Goal: Task Accomplishment & Management: Use online tool/utility

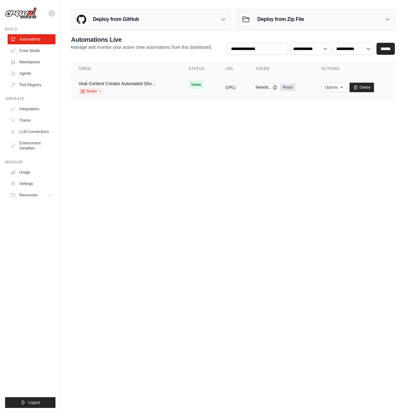
click at [189, 89] on span "Online" at bounding box center [196, 85] width 15 height 9
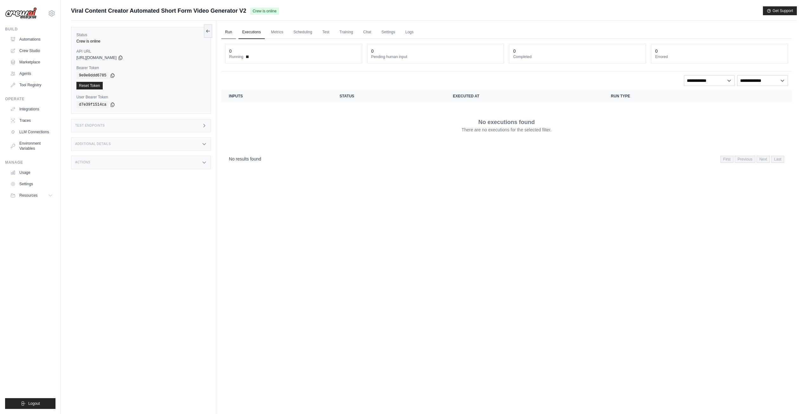
click at [228, 31] on link "Run" at bounding box center [228, 32] width 15 height 13
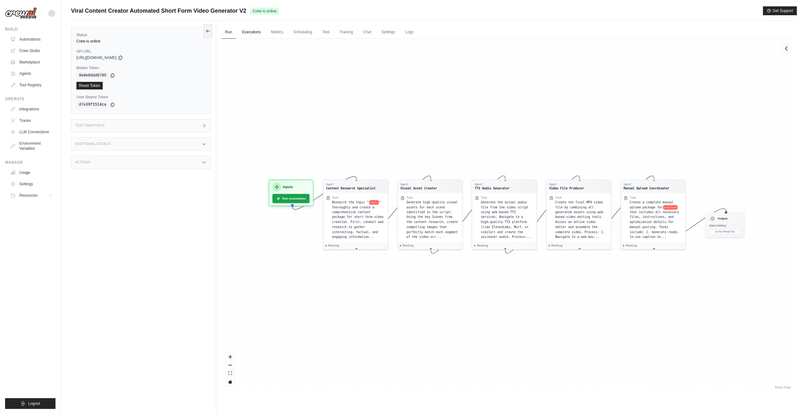
click at [250, 33] on link "Executions" at bounding box center [251, 32] width 26 height 13
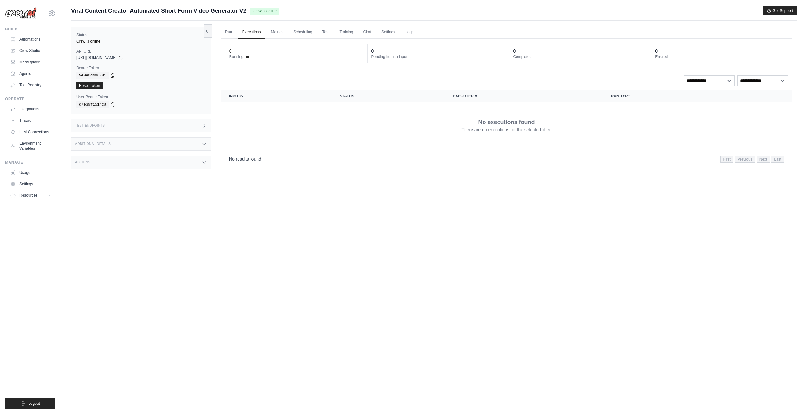
click at [290, 28] on ul "Run Executions Metrics Scheduling Test Training Chat Settings Logs" at bounding box center [506, 32] width 570 height 13
click at [286, 33] on link "Metrics" at bounding box center [277, 32] width 20 height 13
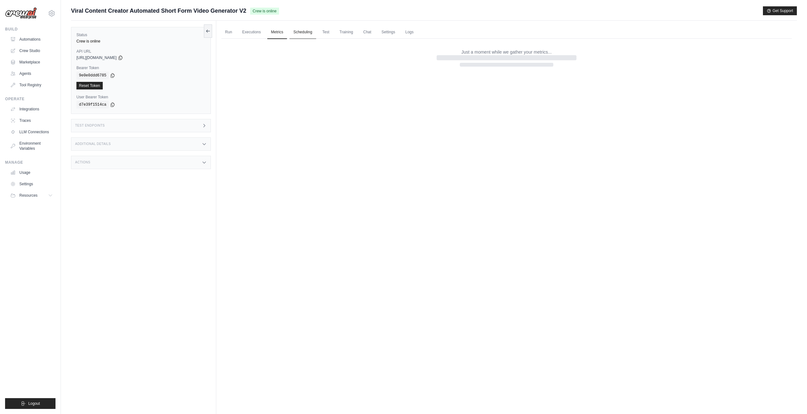
click at [315, 33] on link "Scheduling" at bounding box center [302, 32] width 26 height 13
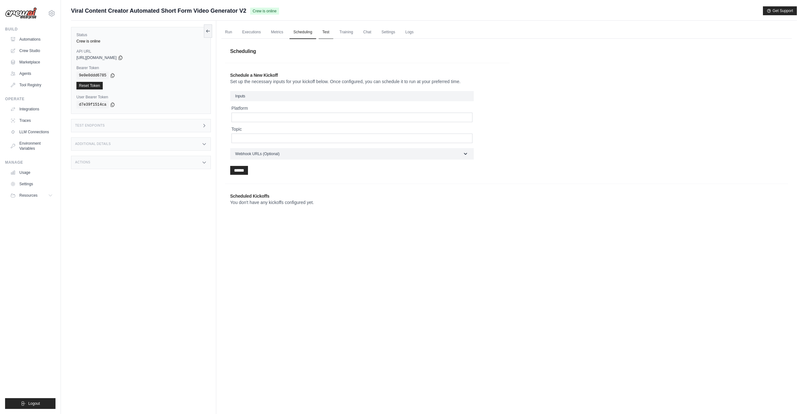
click at [327, 32] on link "Test" at bounding box center [326, 32] width 15 height 13
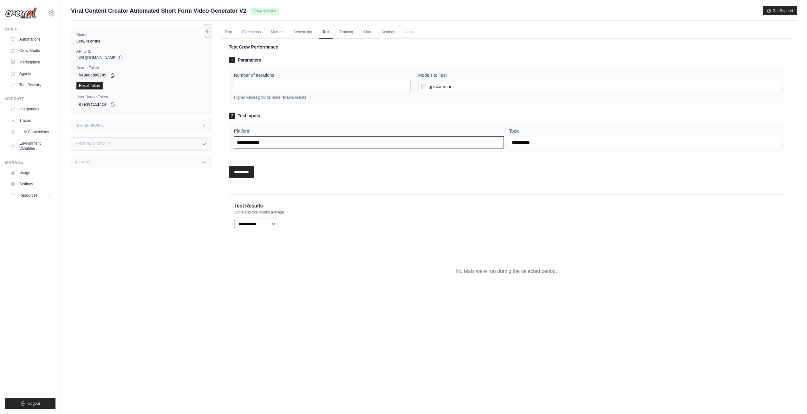
drag, startPoint x: 281, startPoint y: 145, endPoint x: 204, endPoint y: 141, distance: 77.1
click at [204, 141] on div "Status Crew is online API URL copied https://viral-content-creator-automated-sh…" at bounding box center [434, 228] width 726 height 414
type input "******"
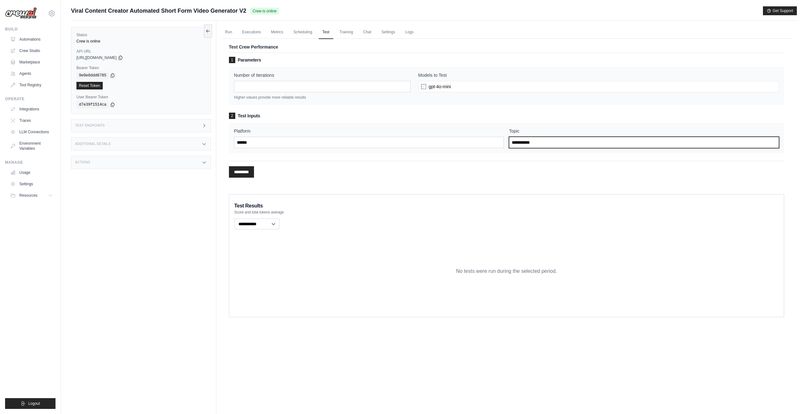
click at [538, 141] on input "Topic" at bounding box center [644, 142] width 270 height 11
type input "**********"
click at [229, 166] on input "*********" at bounding box center [241, 171] width 25 height 11
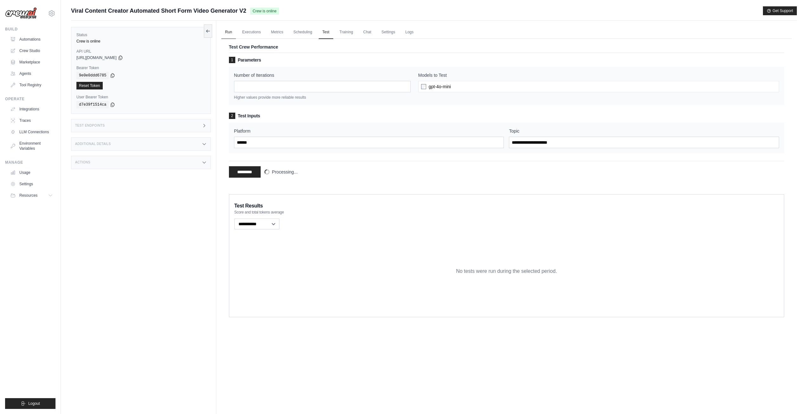
click at [229, 31] on link "Run" at bounding box center [228, 32] width 15 height 13
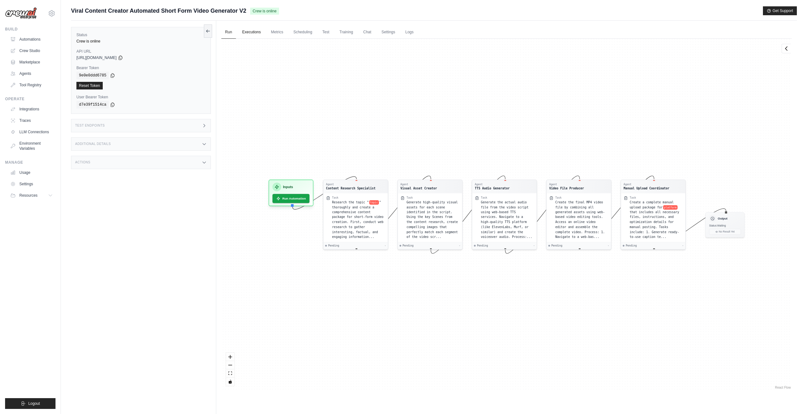
click at [255, 28] on link "Executions" at bounding box center [251, 32] width 26 height 13
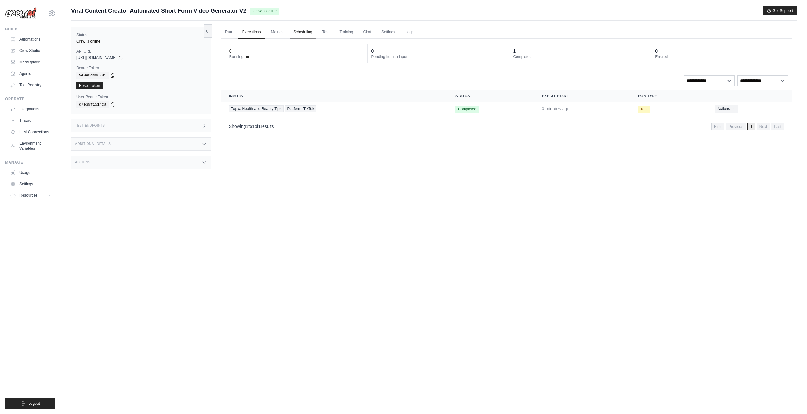
click at [316, 33] on link "Scheduling" at bounding box center [302, 32] width 26 height 13
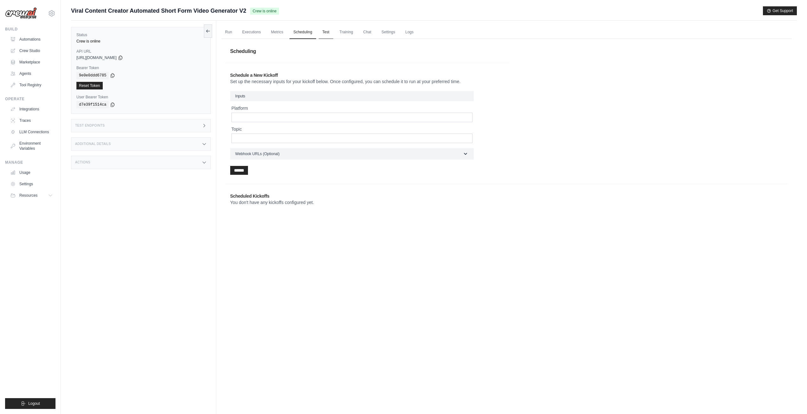
click at [333, 34] on link "Test" at bounding box center [326, 32] width 15 height 13
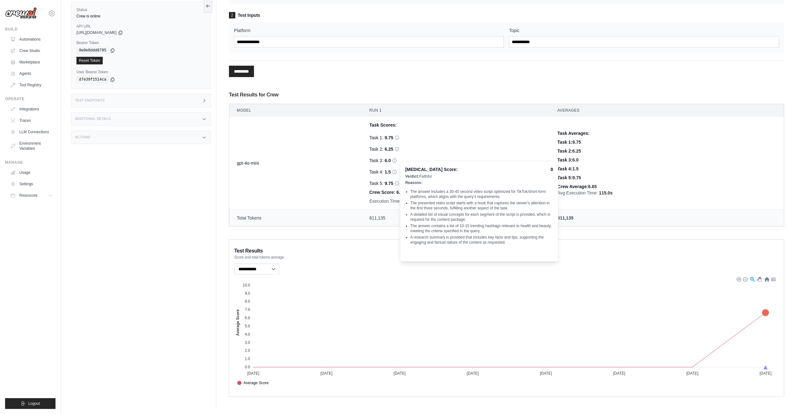
scroll to position [102, 0]
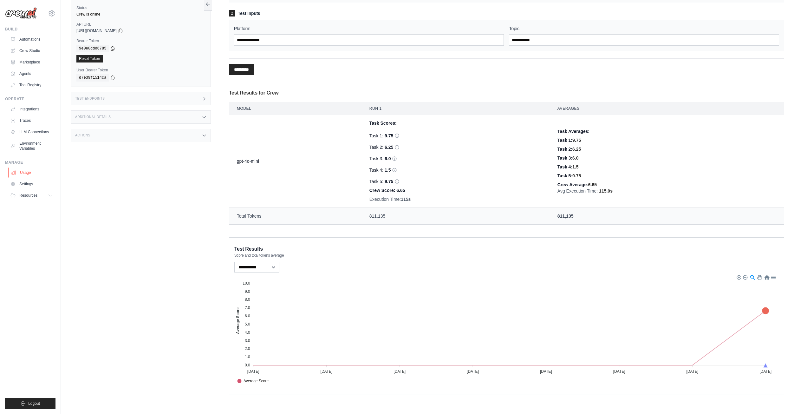
click at [48, 172] on link "Usage" at bounding box center [32, 172] width 48 height 10
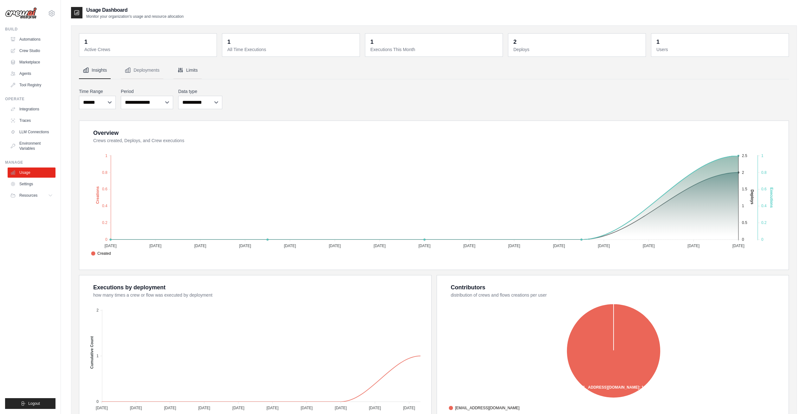
click at [193, 70] on button "Limits" at bounding box center [187, 70] width 28 height 17
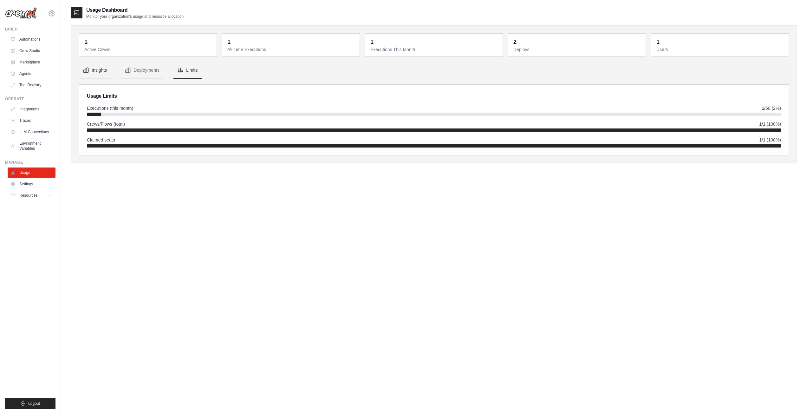
click at [101, 71] on button "Insights" at bounding box center [95, 70] width 32 height 17
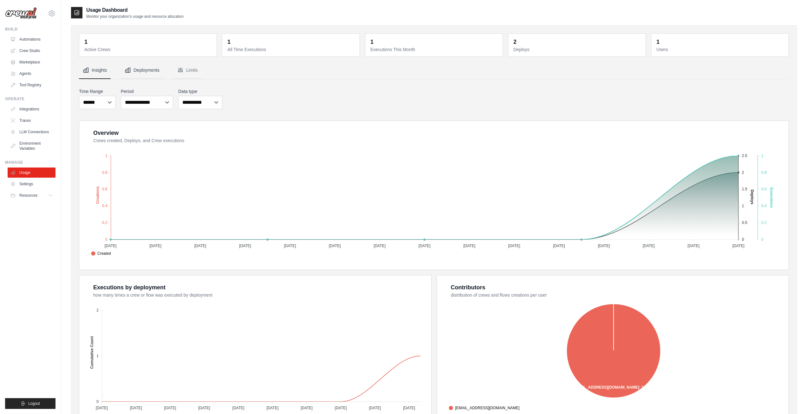
click at [131, 69] on icon "Tabs" at bounding box center [128, 70] width 6 height 6
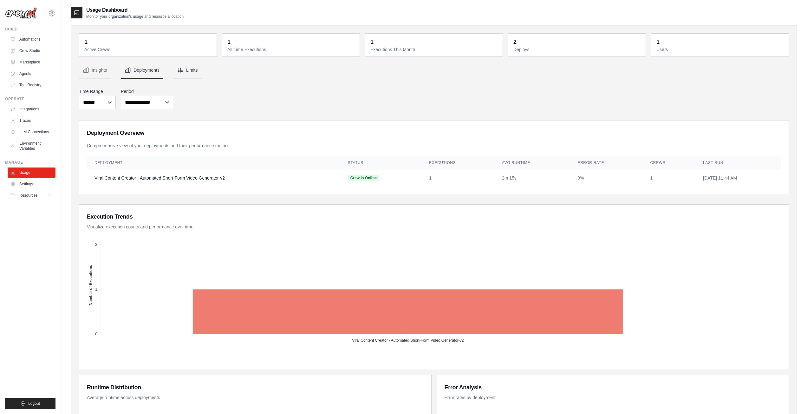
click at [192, 69] on button "Limits" at bounding box center [187, 70] width 28 height 17
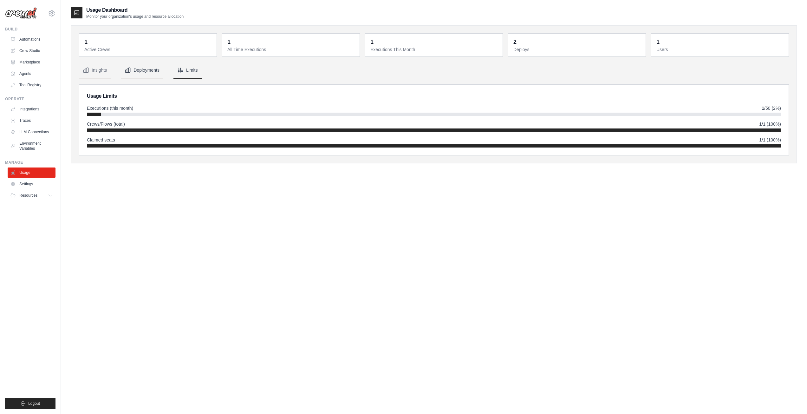
click at [145, 69] on button "Deployments" at bounding box center [142, 70] width 42 height 17
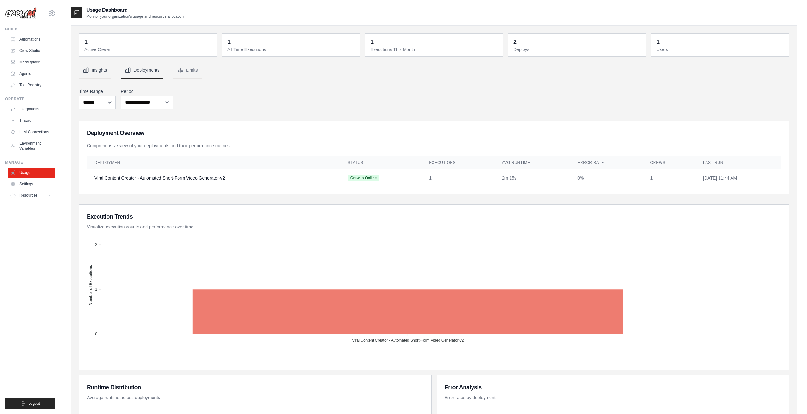
click at [98, 66] on button "Insights" at bounding box center [95, 70] width 32 height 17
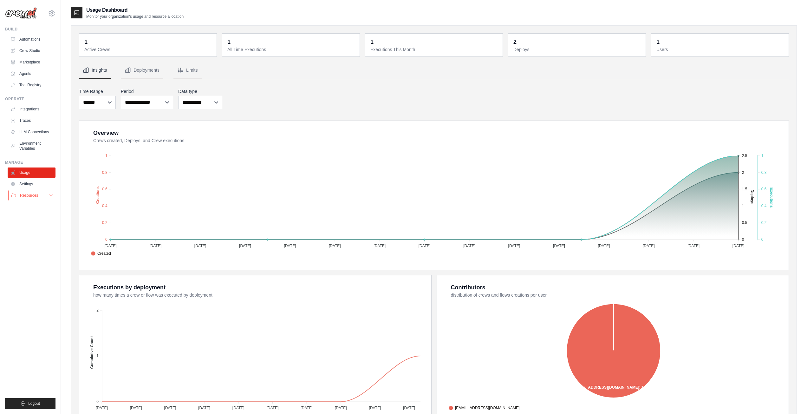
click at [36, 195] on span "Resources" at bounding box center [29, 195] width 18 height 5
click at [35, 185] on link "Settings" at bounding box center [32, 184] width 48 height 10
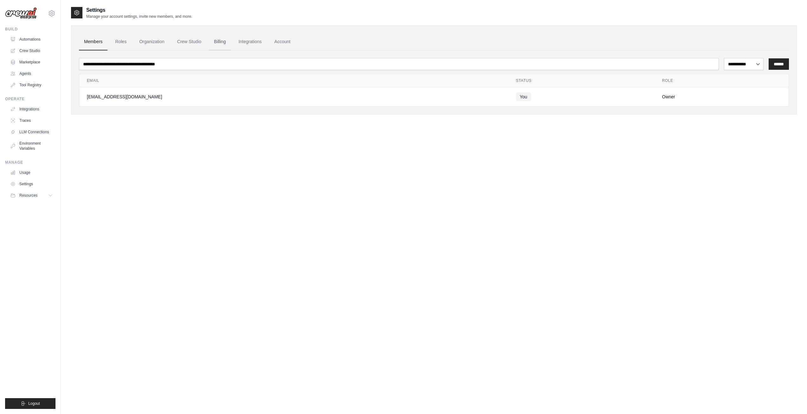
click at [226, 41] on link "Billing" at bounding box center [220, 41] width 22 height 17
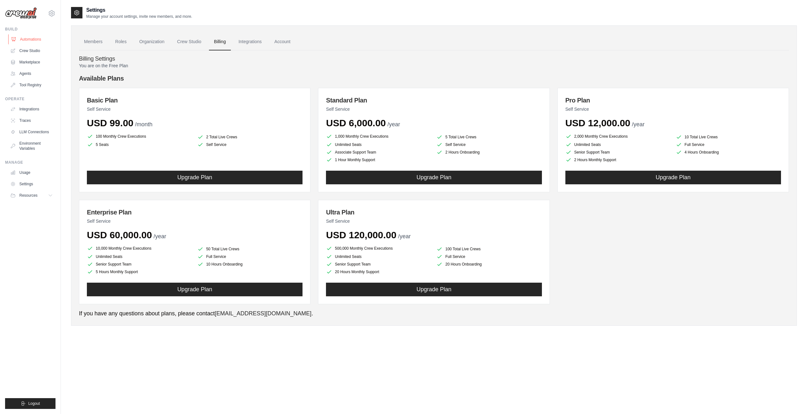
click at [26, 40] on link "Automations" at bounding box center [32, 39] width 48 height 10
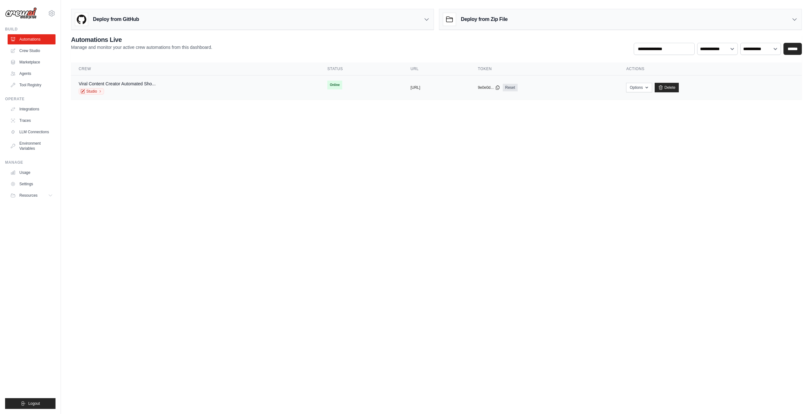
click at [198, 89] on div "Viral Content Creator Automated Sho... Studio" at bounding box center [195, 88] width 233 height 14
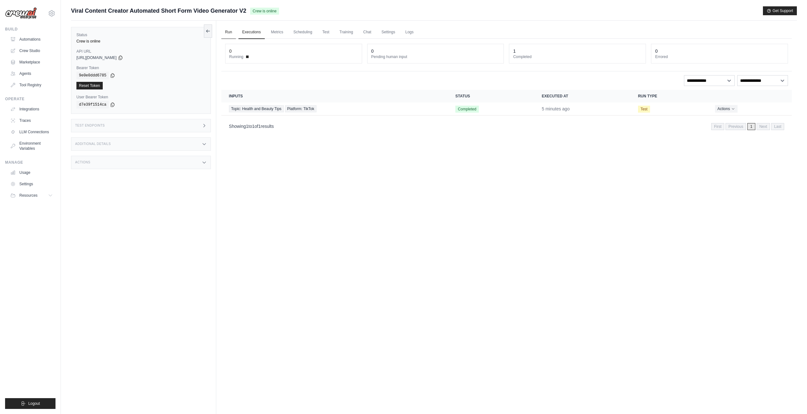
click at [232, 30] on link "Run" at bounding box center [228, 32] width 15 height 13
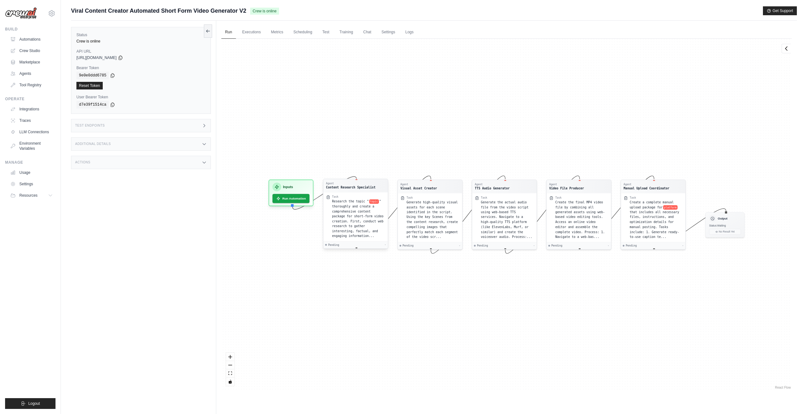
click at [371, 201] on span "topic" at bounding box center [374, 201] width 10 height 4
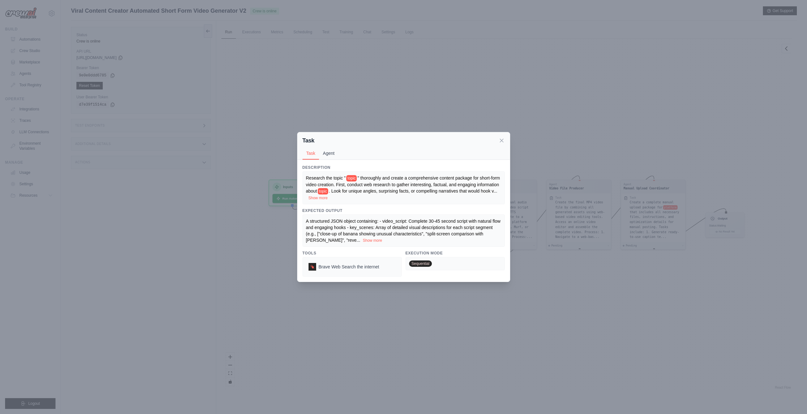
click at [325, 156] on button "Agent" at bounding box center [328, 153] width 19 height 12
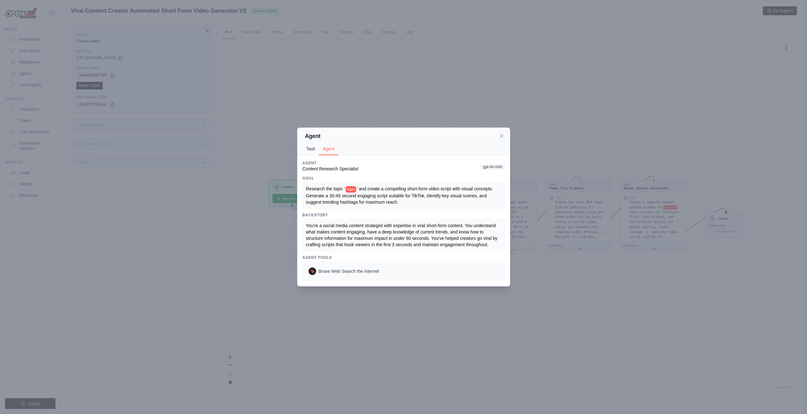
click at [309, 145] on button "Task" at bounding box center [310, 149] width 17 height 12
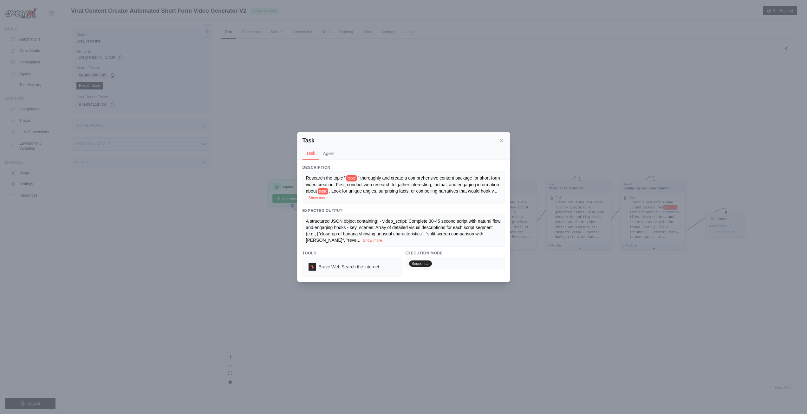
click at [500, 136] on div "Task" at bounding box center [403, 140] width 202 height 9
click at [501, 139] on icon at bounding box center [501, 140] width 6 height 6
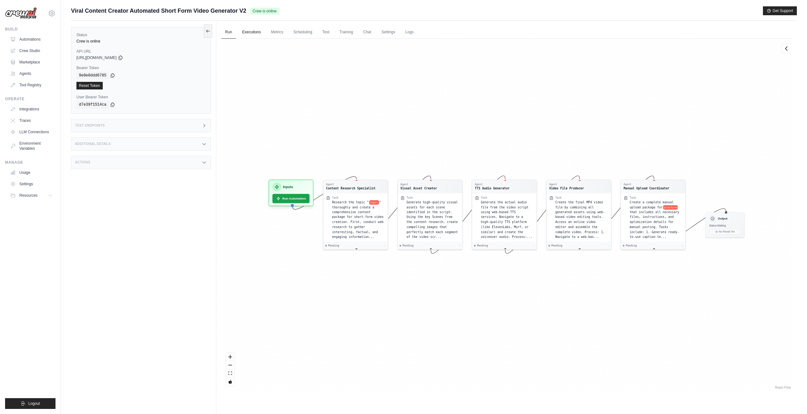
click at [257, 29] on link "Executions" at bounding box center [251, 32] width 26 height 13
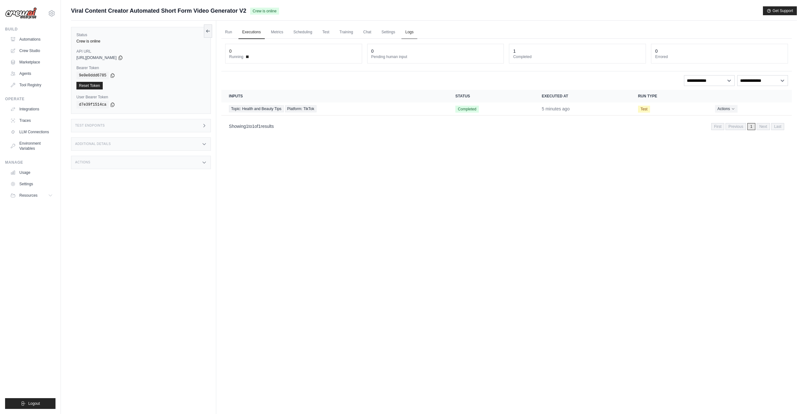
click at [417, 34] on link "Logs" at bounding box center [409, 32] width 16 height 13
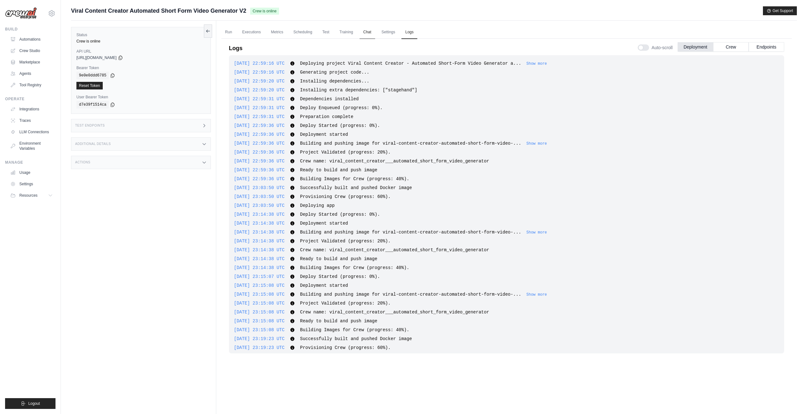
scroll to position [245, 0]
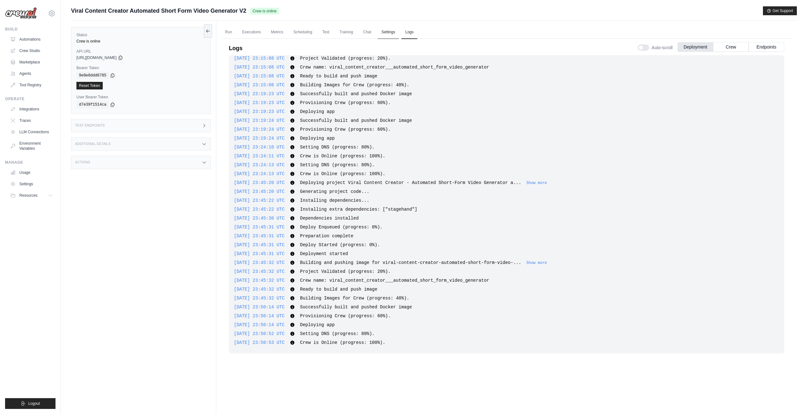
click at [399, 31] on link "Settings" at bounding box center [388, 32] width 21 height 13
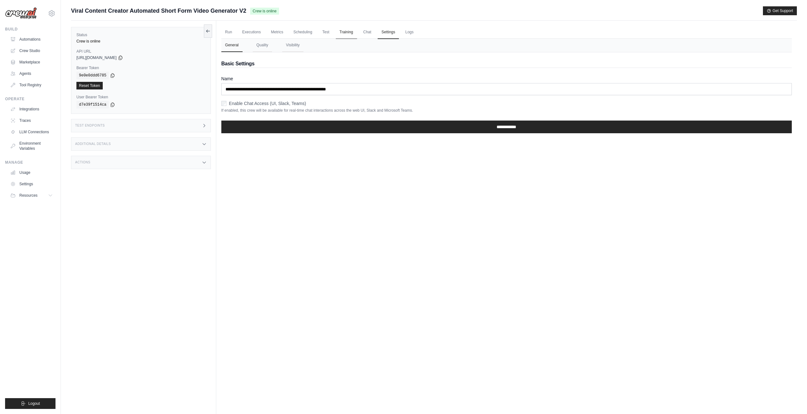
click at [355, 33] on link "Training" at bounding box center [346, 32] width 21 height 13
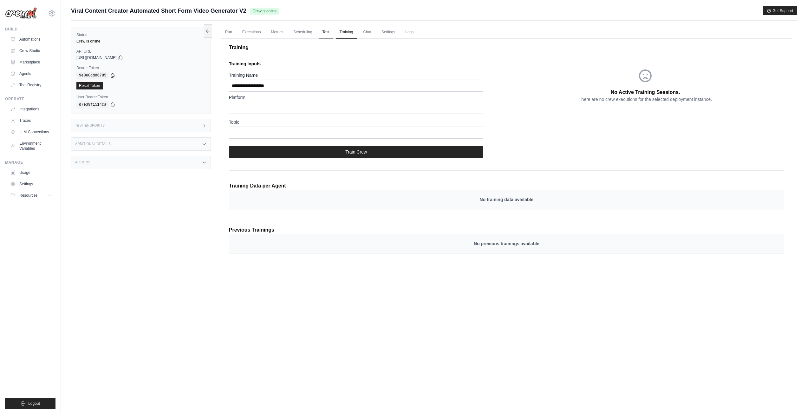
click at [329, 33] on link "Test" at bounding box center [326, 32] width 15 height 13
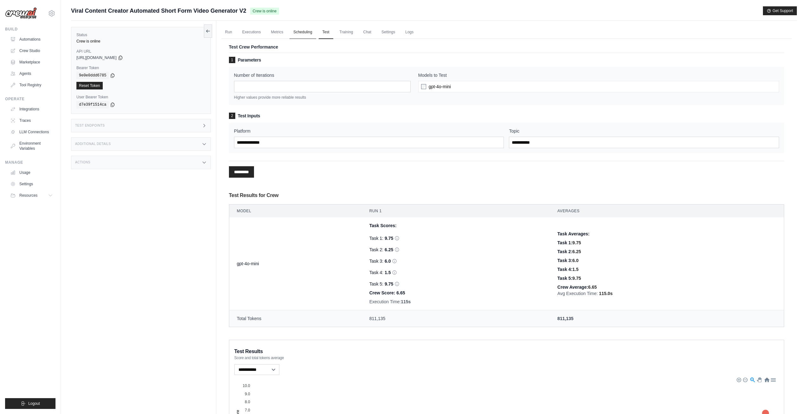
click at [309, 36] on link "Scheduling" at bounding box center [302, 32] width 26 height 13
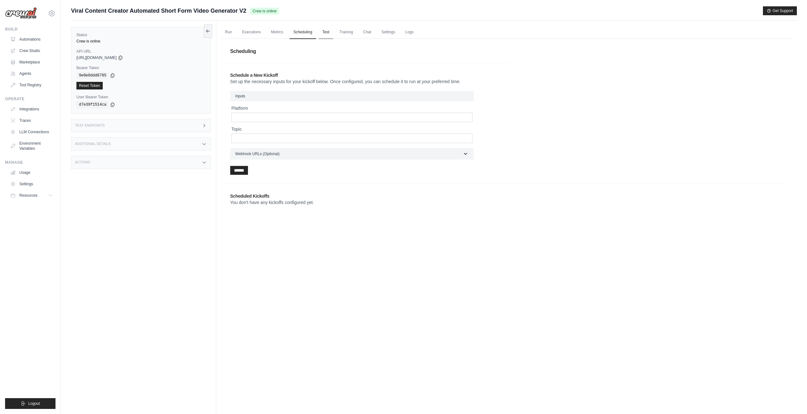
click at [330, 33] on link "Test" at bounding box center [326, 32] width 15 height 13
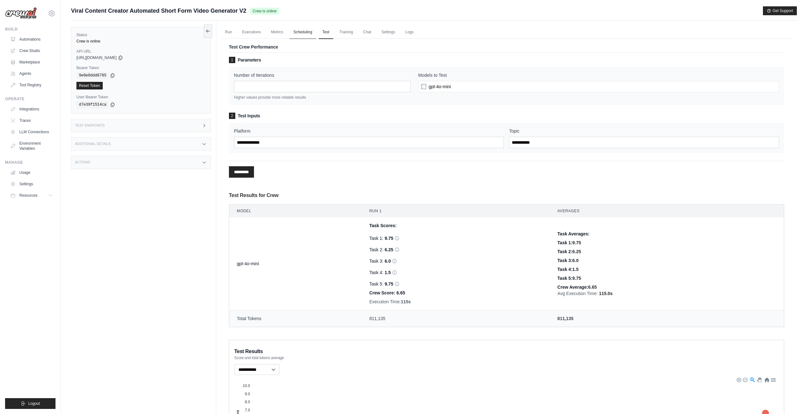
click at [296, 36] on link "Scheduling" at bounding box center [302, 32] width 26 height 13
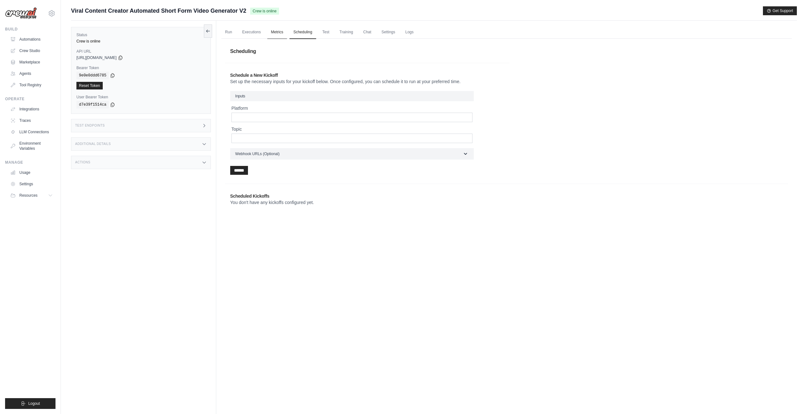
click at [286, 34] on link "Metrics" at bounding box center [277, 32] width 20 height 13
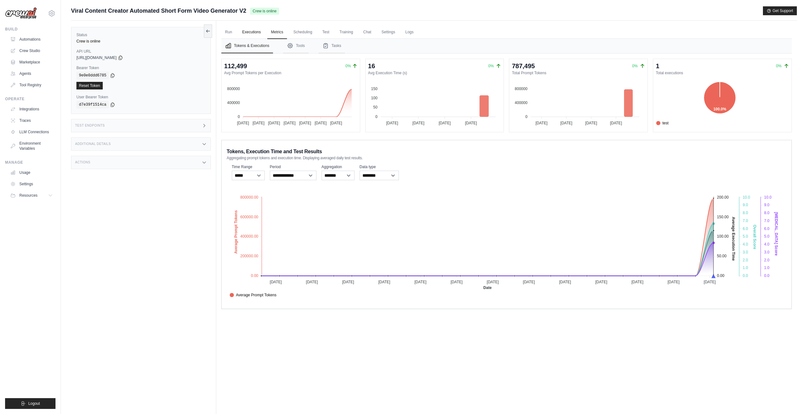
click at [257, 34] on link "Executions" at bounding box center [251, 32] width 26 height 13
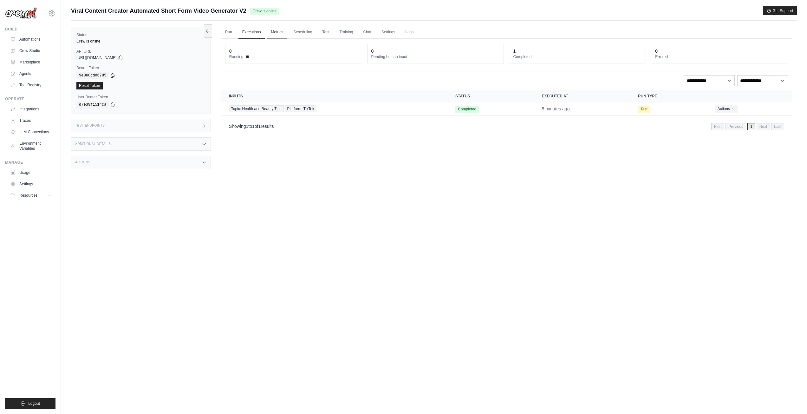
click at [276, 33] on link "Metrics" at bounding box center [277, 32] width 20 height 13
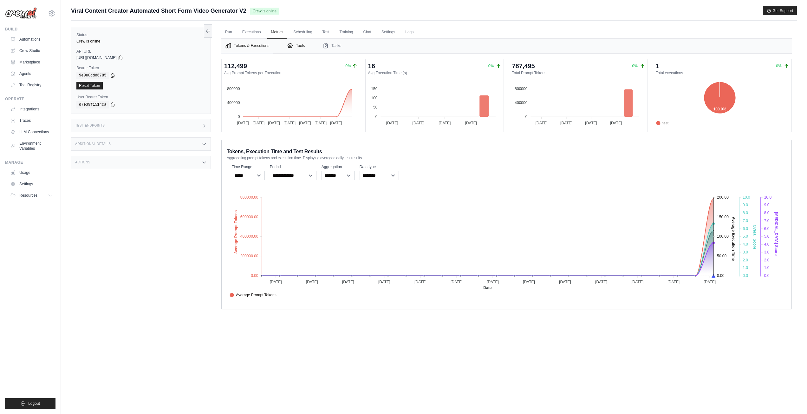
click at [293, 46] on icon "Tabs" at bounding box center [290, 45] width 5 height 5
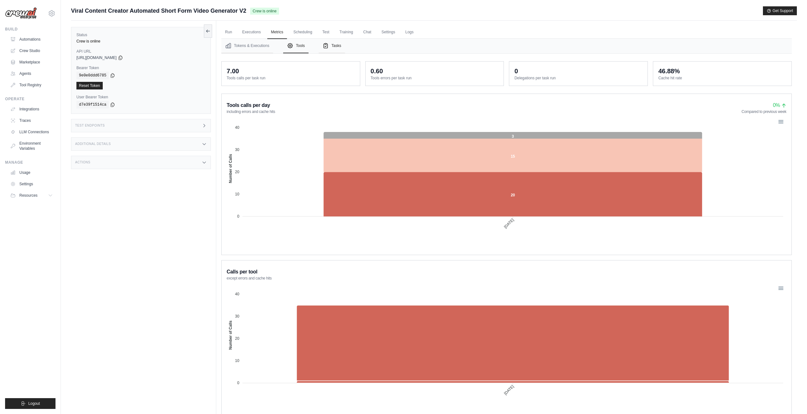
click at [341, 48] on button "Tasks" at bounding box center [332, 46] width 26 height 15
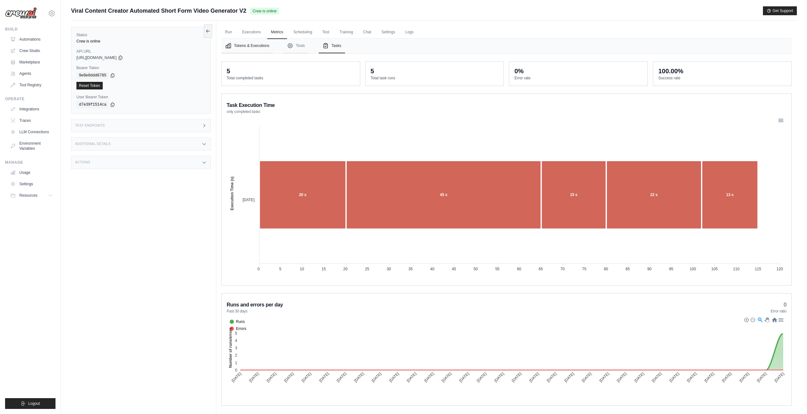
click at [257, 42] on button "Tokens & Executions" at bounding box center [247, 46] width 52 height 15
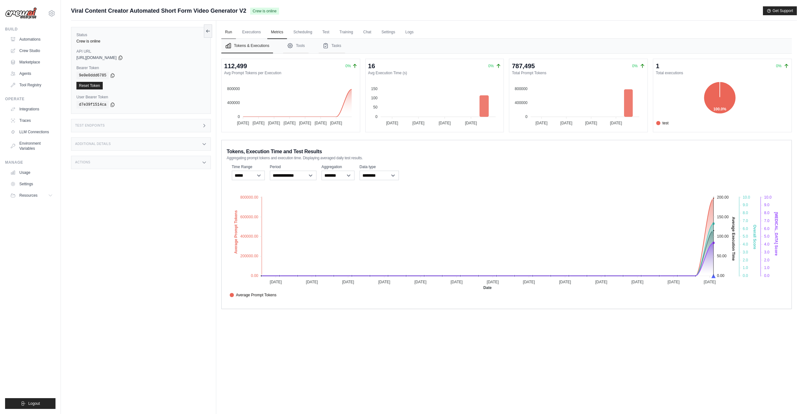
click at [231, 33] on link "Run" at bounding box center [228, 32] width 15 height 13
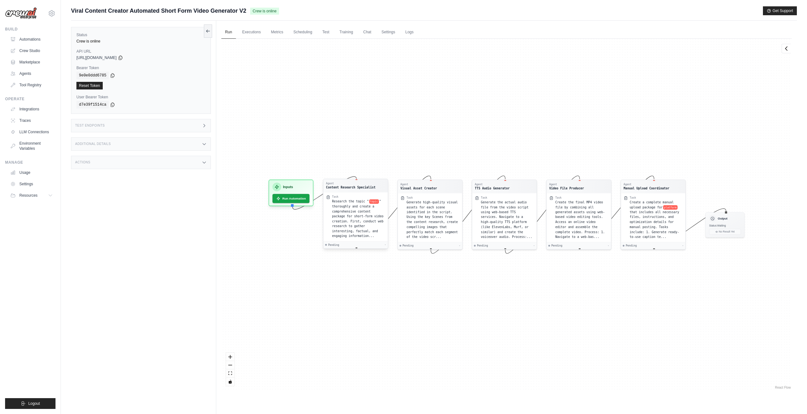
click at [336, 198] on div "Task" at bounding box center [335, 196] width 6 height 3
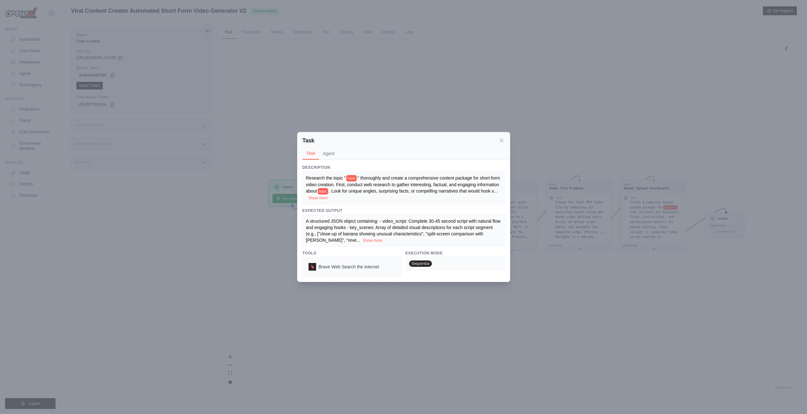
click at [356, 179] on span "topic" at bounding box center [351, 178] width 10 height 6
click at [357, 177] on span "topic" at bounding box center [351, 178] width 10 height 6
click at [328, 196] on button "Show more" at bounding box center [318, 197] width 19 height 5
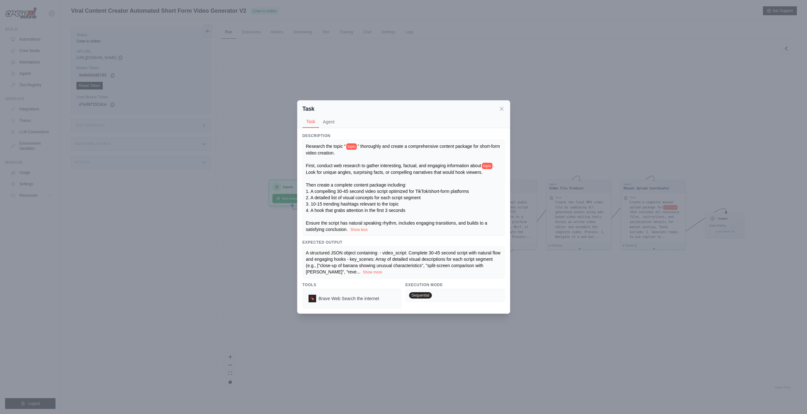
click at [205, 154] on div "Task Task Agent Description Research the topic " topic " thoroughly and create …" at bounding box center [403, 207] width 807 height 414
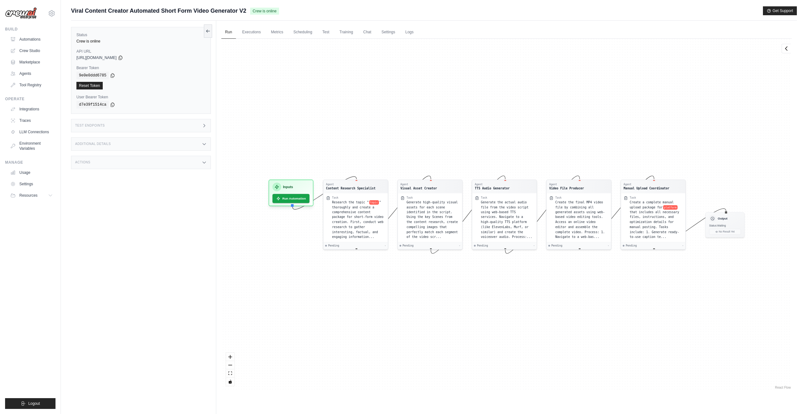
click at [143, 123] on div "Test Endpoints" at bounding box center [141, 125] width 140 height 13
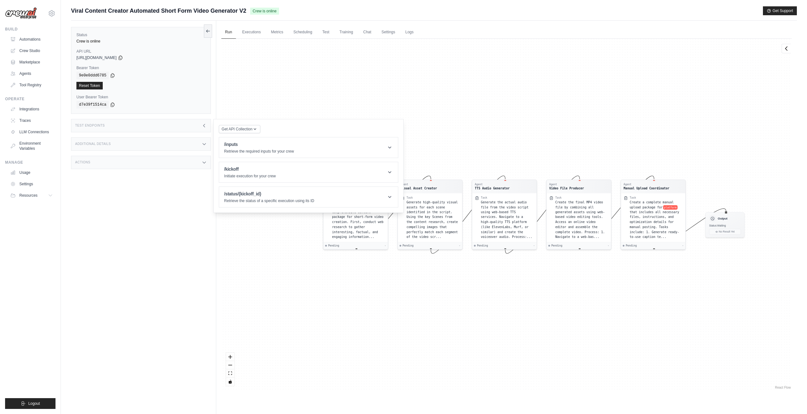
click at [299, 92] on div "Agent Content Research Specialist Task Research the topic " topic " thoroughly …" at bounding box center [506, 215] width 570 height 352
click at [153, 163] on div "Actions" at bounding box center [141, 162] width 140 height 13
click at [102, 235] on div "Status Crew is online API URL copied https://viral-content-creator-automated-sh…" at bounding box center [143, 228] width 145 height 414
click at [127, 146] on div "Additional Details" at bounding box center [141, 143] width 140 height 13
click at [134, 129] on div "Test Endpoints" at bounding box center [141, 125] width 140 height 13
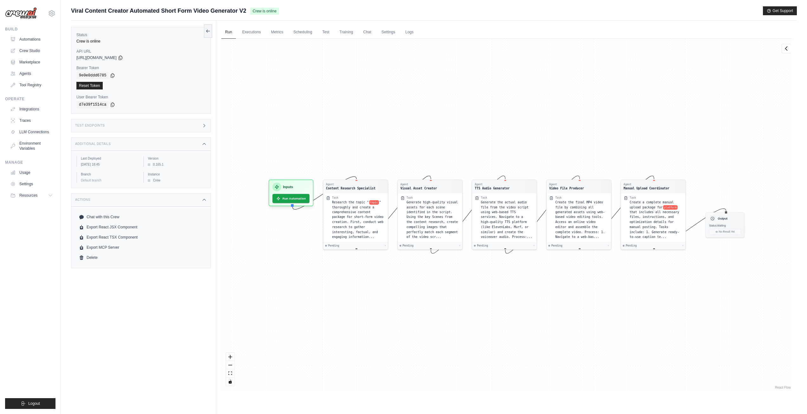
click at [134, 127] on div "Test Endpoints" at bounding box center [141, 125] width 140 height 13
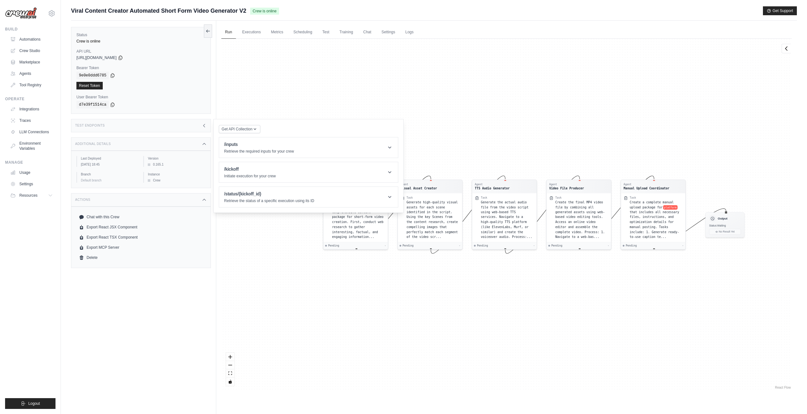
click at [133, 126] on div "Test Endpoints" at bounding box center [141, 125] width 140 height 13
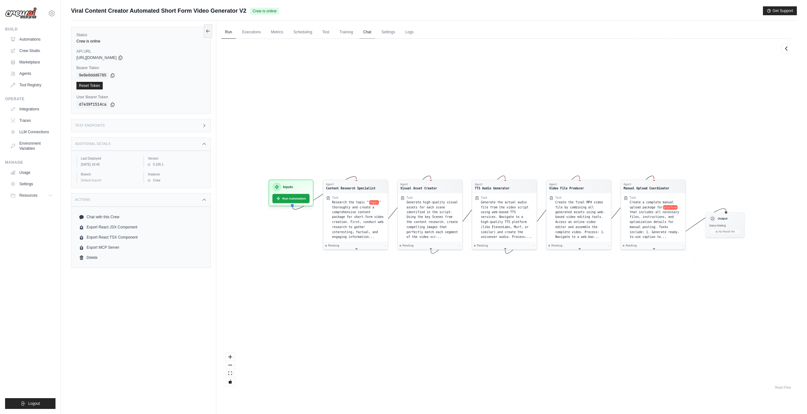
click at [369, 34] on link "Chat" at bounding box center [368, 32] width 16 height 13
click at [417, 36] on link "Logs" at bounding box center [409, 32] width 16 height 13
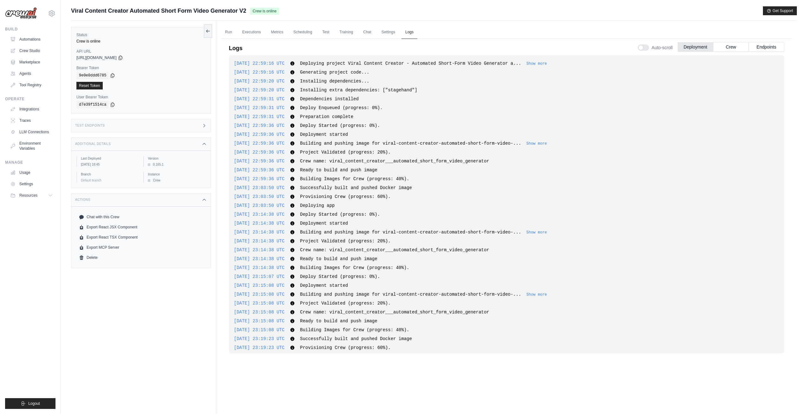
scroll to position [245, 0]
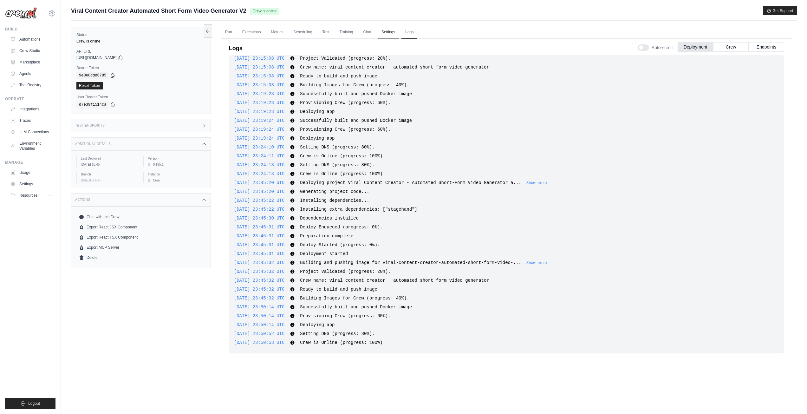
click at [399, 33] on link "Settings" at bounding box center [388, 32] width 21 height 13
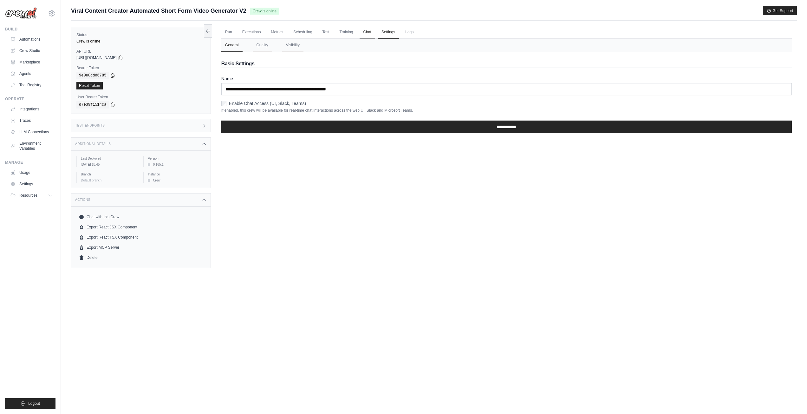
click at [372, 29] on link "Chat" at bounding box center [368, 32] width 16 height 13
click at [256, 33] on link "Executions" at bounding box center [251, 32] width 26 height 13
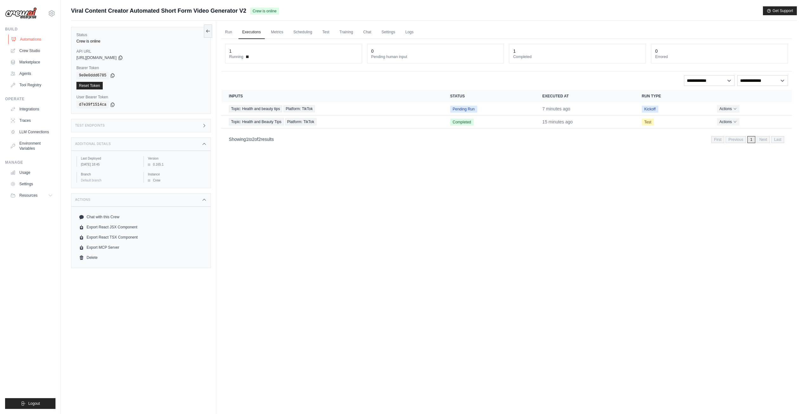
click at [38, 35] on link "Automations" at bounding box center [32, 39] width 48 height 10
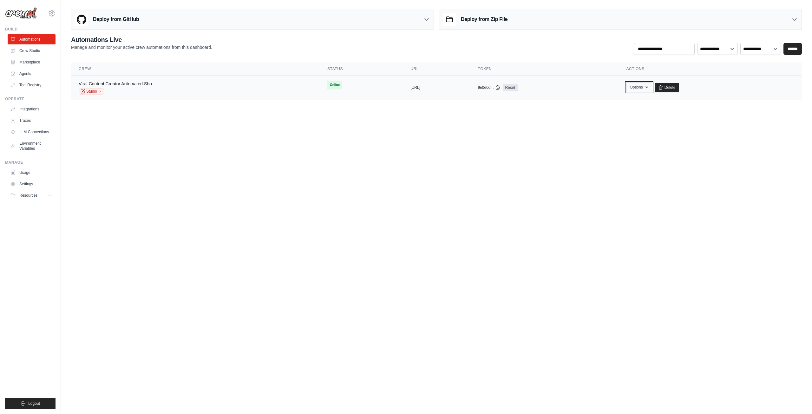
click at [652, 85] on button "Options" at bounding box center [639, 87] width 26 height 10
click at [85, 126] on body "dailynews7895@gmail.com Settings Build Automations Crew Studio" at bounding box center [406, 207] width 812 height 414
click at [103, 83] on link "Viral Content Creator Automated Sho..." at bounding box center [117, 83] width 77 height 5
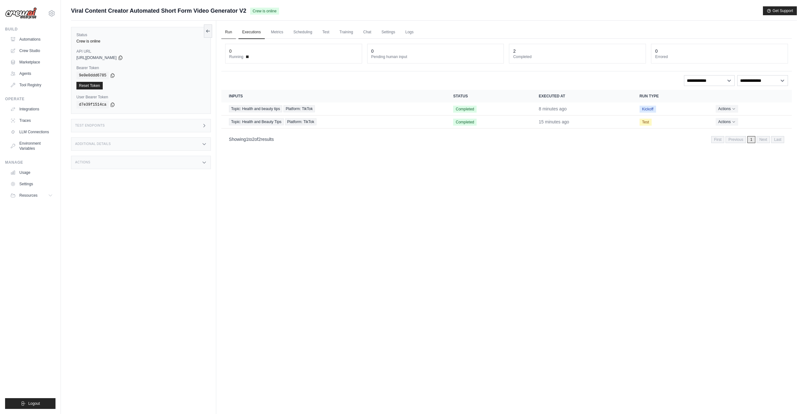
click at [226, 27] on link "Run" at bounding box center [228, 32] width 15 height 13
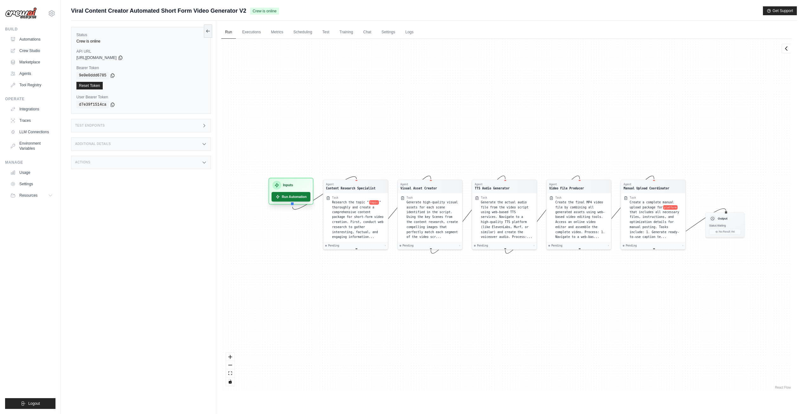
click at [292, 198] on button "Run Automation" at bounding box center [290, 197] width 39 height 10
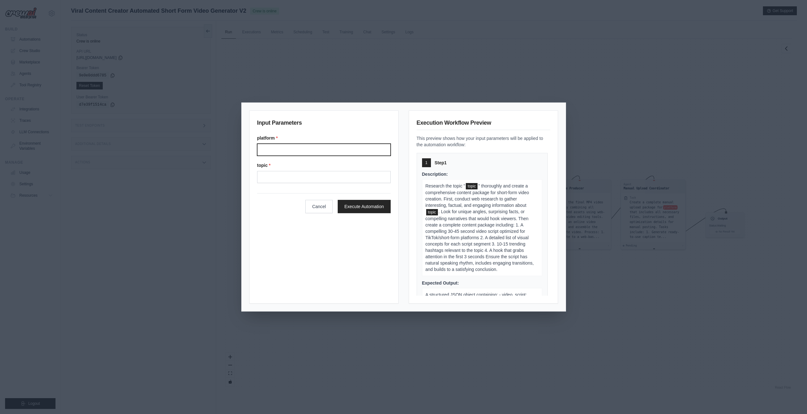
click at [310, 152] on input "Platform" at bounding box center [323, 150] width 133 height 12
type input "******"
click at [302, 179] on input "Topic" at bounding box center [323, 177] width 133 height 12
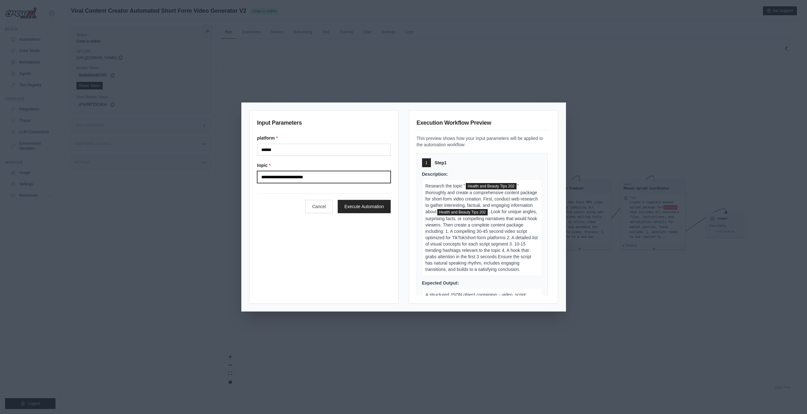
type input "**********"
click button "Execute Automation" at bounding box center [364, 206] width 53 height 13
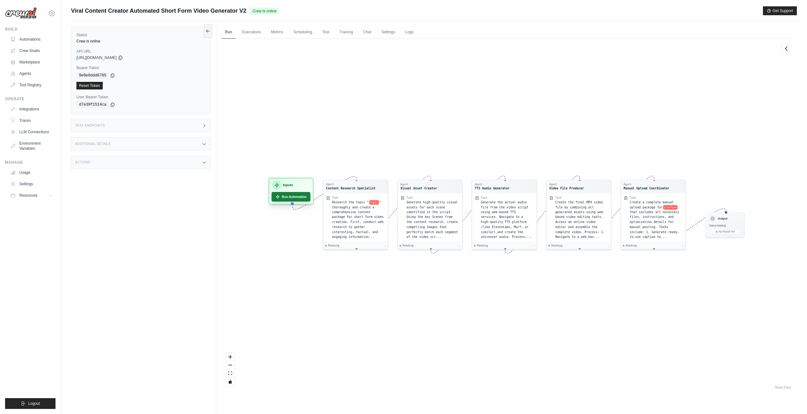
click at [295, 199] on button "Run Automation" at bounding box center [290, 197] width 39 height 10
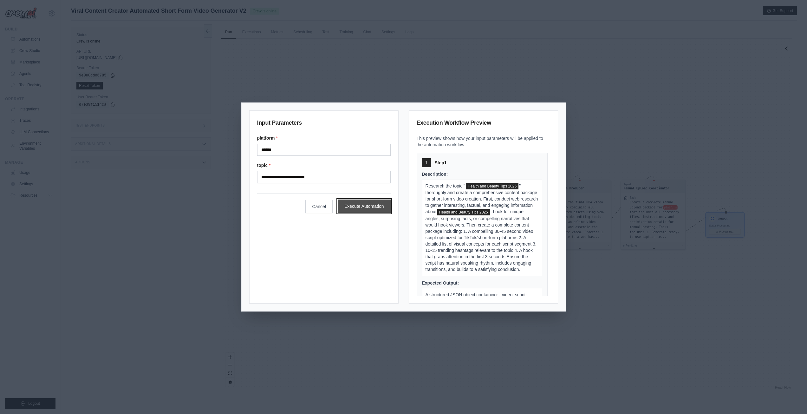
click at [360, 207] on button "Execute Automation" at bounding box center [364, 205] width 53 height 13
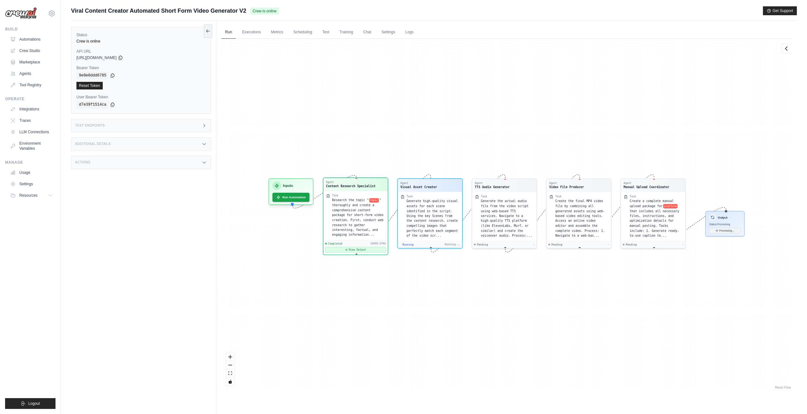
click at [359, 247] on button "View Output" at bounding box center [355, 250] width 61 height 6
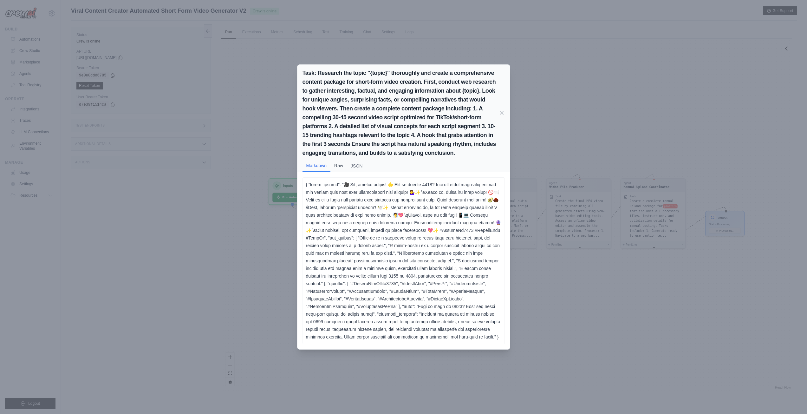
click at [342, 159] on button "Raw" at bounding box center [338, 165] width 16 height 12
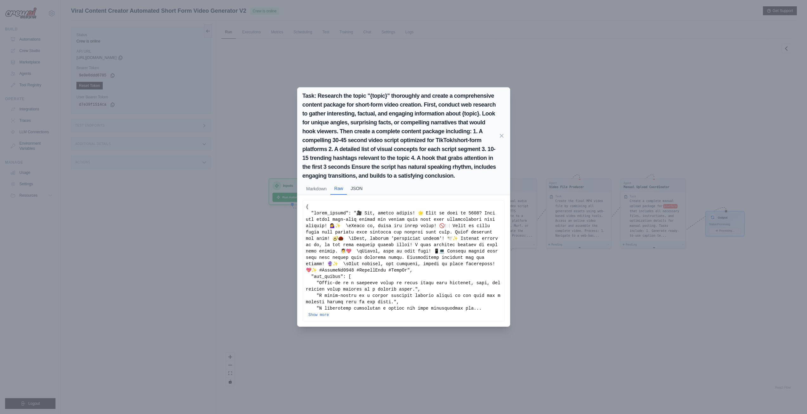
click at [362, 193] on button "JSON" at bounding box center [356, 188] width 19 height 12
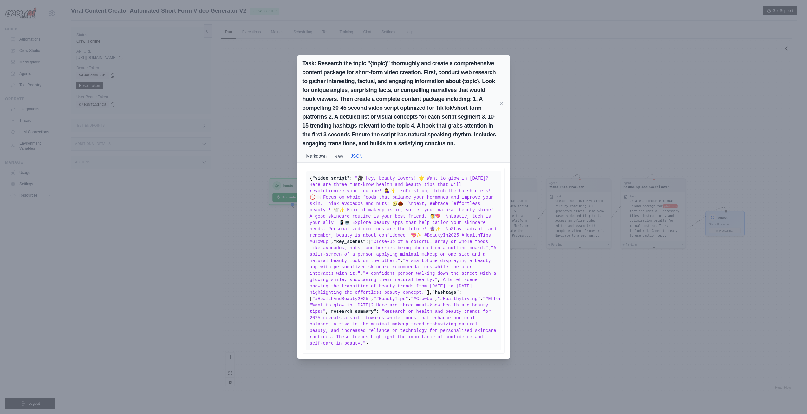
click at [315, 150] on button "Markdown" at bounding box center [316, 156] width 28 height 12
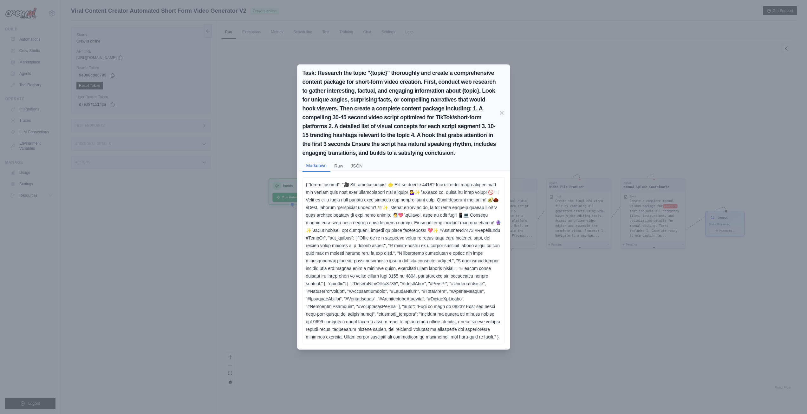
click at [571, 71] on div "Task: Research the topic "{topic}" thoroughly and create a comprehensive conten…" at bounding box center [403, 207] width 807 height 414
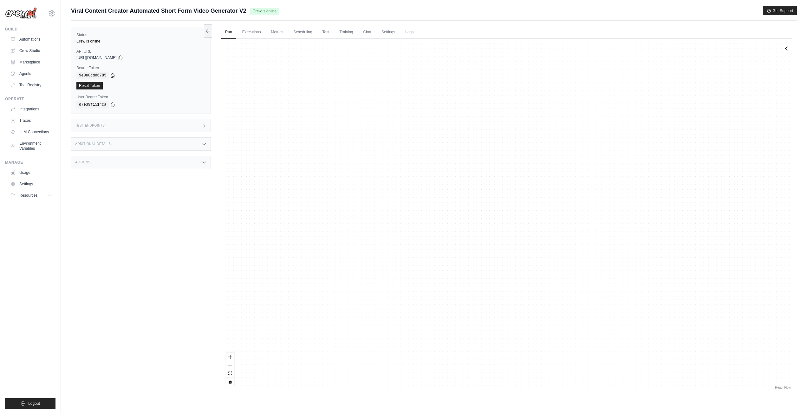
scroll to position [4260, 0]
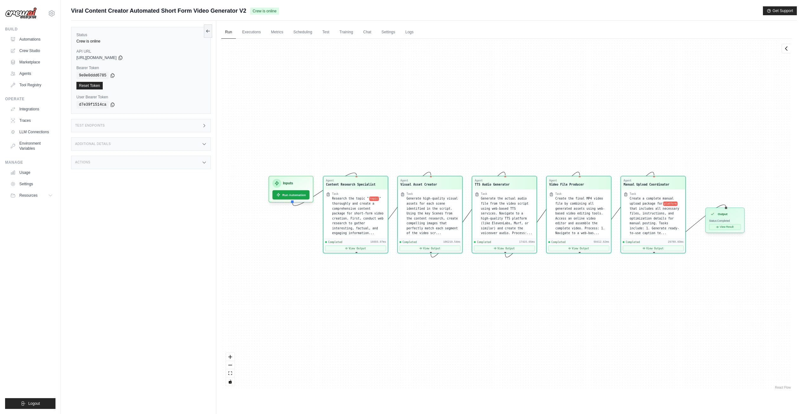
click at [731, 226] on button "View Result" at bounding box center [725, 227] width 32 height 6
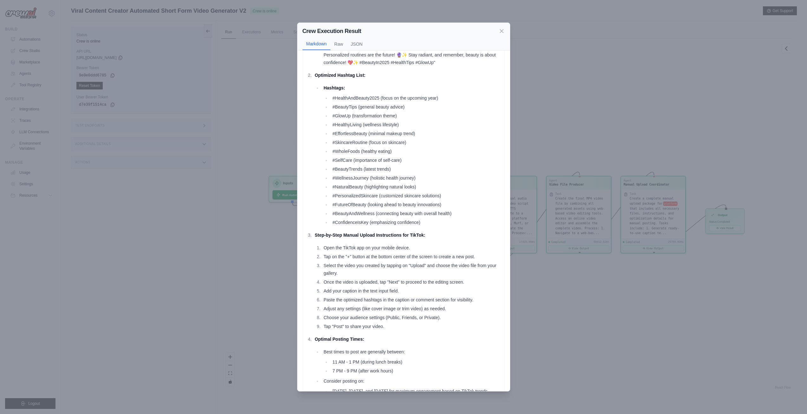
scroll to position [0, 0]
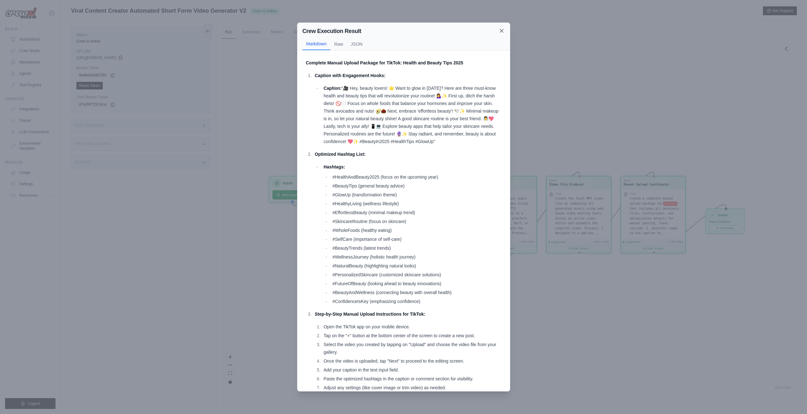
click at [500, 29] on icon at bounding box center [501, 30] width 3 height 3
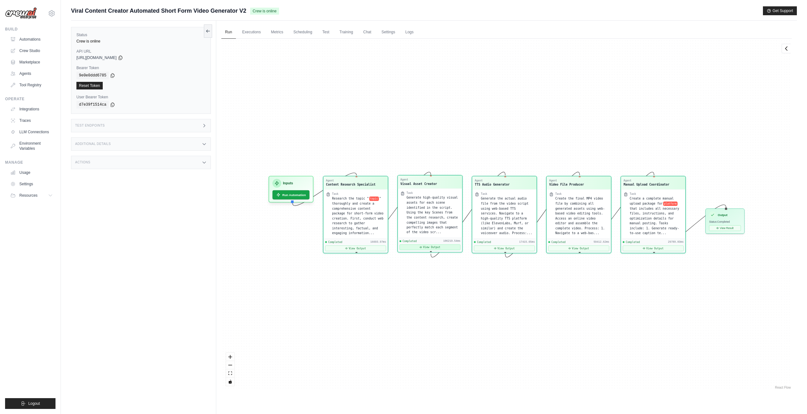
click at [438, 247] on button "View Output" at bounding box center [430, 247] width 61 height 6
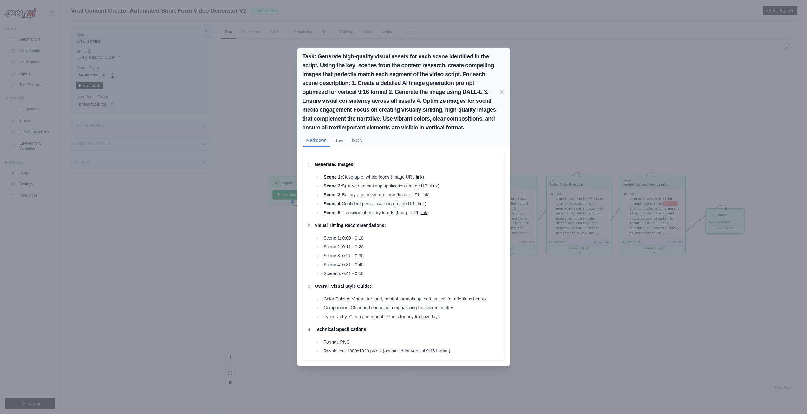
click at [423, 178] on link "link" at bounding box center [419, 176] width 7 height 5
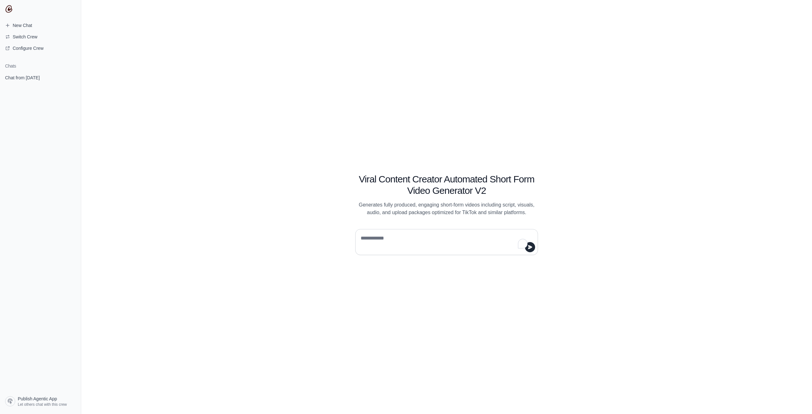
click at [414, 249] on textarea "To enrich screen reader interactions, please activate Accessibility in Grammarl…" at bounding box center [444, 242] width 171 height 18
type textarea "**********"
type textarea "*"
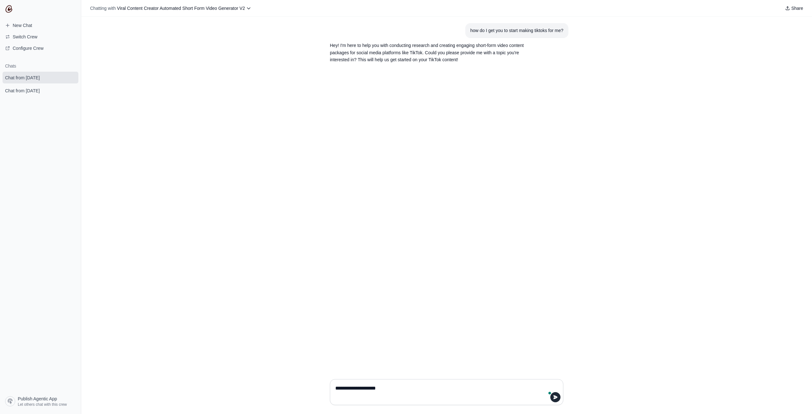
type textarea "**********"
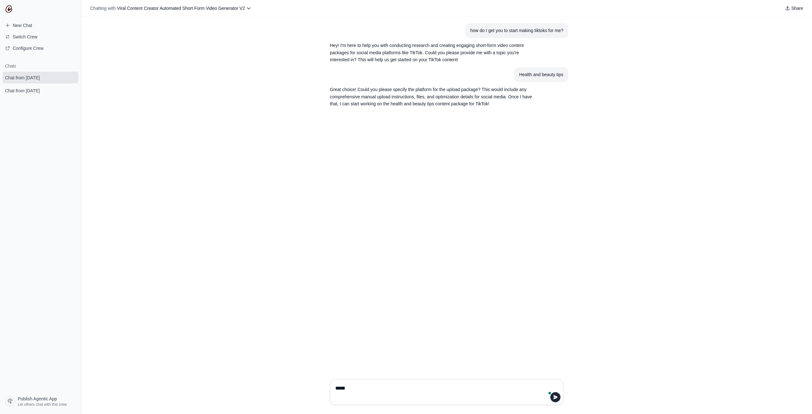
type textarea "******"
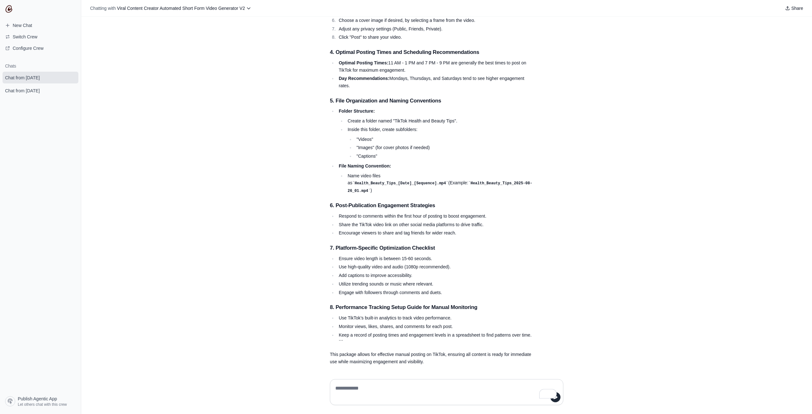
scroll to position [421, 0]
drag, startPoint x: 346, startPoint y: 387, endPoint x: 328, endPoint y: 387, distance: 17.4
click at [331, 388] on div "**********" at bounding box center [446, 392] width 233 height 26
click at [403, 386] on textarea "**********" at bounding box center [446, 392] width 225 height 18
type textarea "**********"
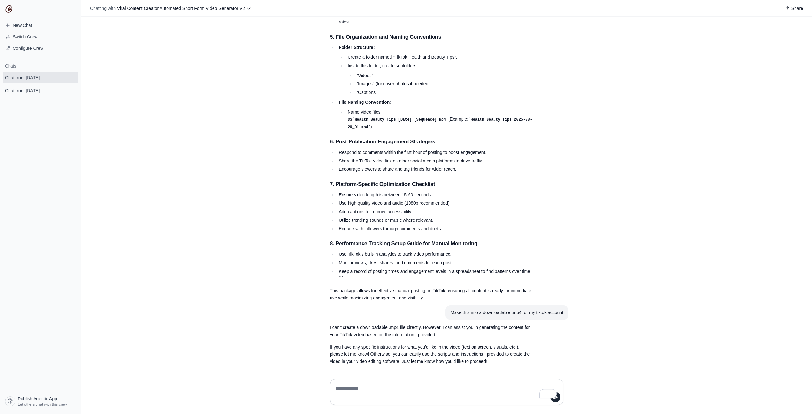
scroll to position [484, 0]
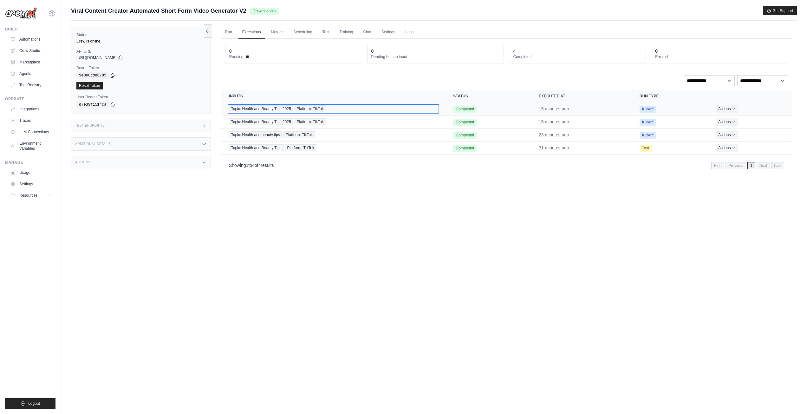
click at [432, 107] on div "Topic: Health and Beauty Tips 2025 Platform: TikTok" at bounding box center [333, 108] width 209 height 7
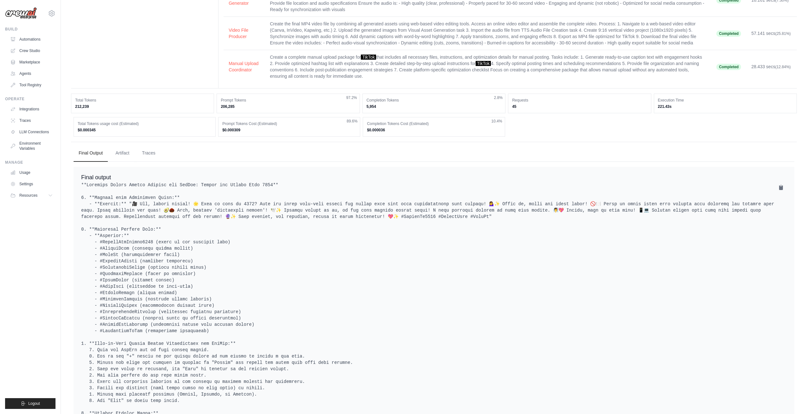
click at [128, 162] on button "Artifact" at bounding box center [122, 153] width 24 height 17
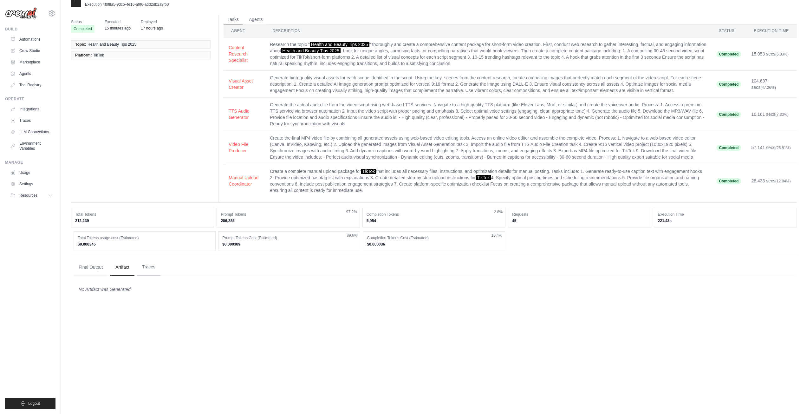
click at [159, 276] on button "Traces" at bounding box center [148, 266] width 23 height 17
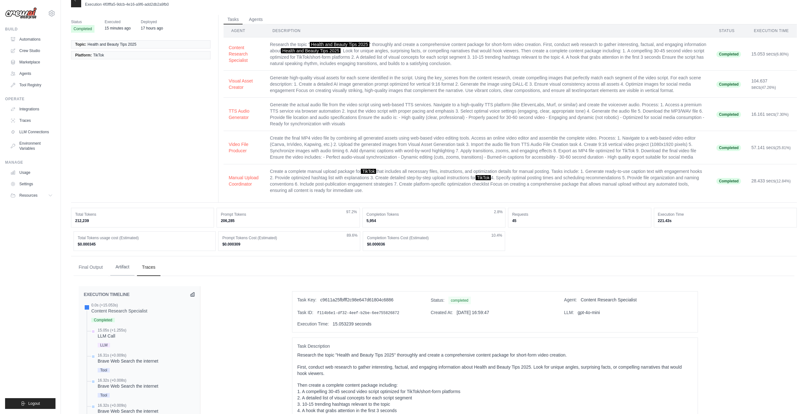
click at [127, 275] on button "Artifact" at bounding box center [122, 266] width 24 height 17
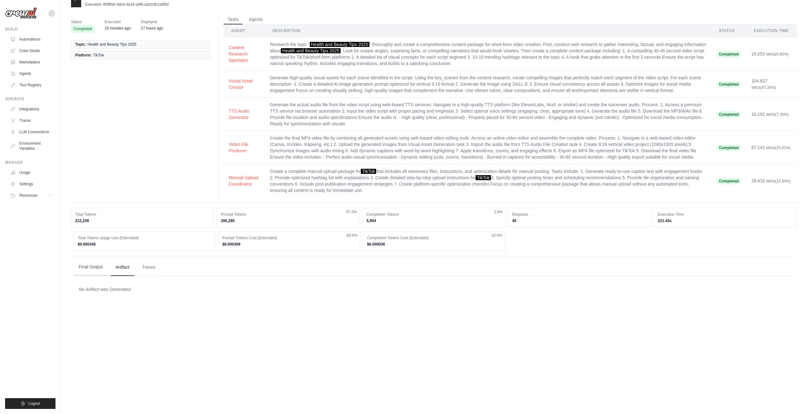
click at [105, 275] on button "Final Output" at bounding box center [91, 266] width 34 height 17
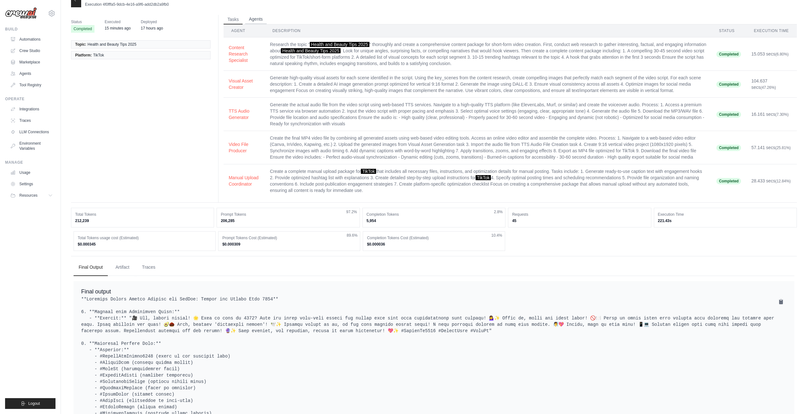
click at [255, 18] on button "Agents" at bounding box center [256, 20] width 22 height 10
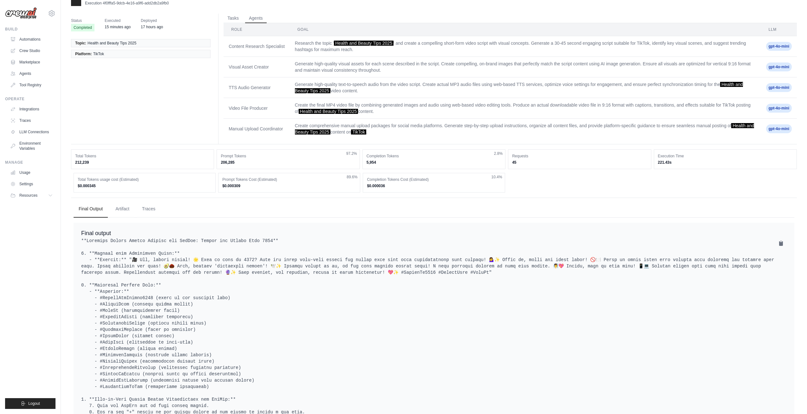
scroll to position [0, 0]
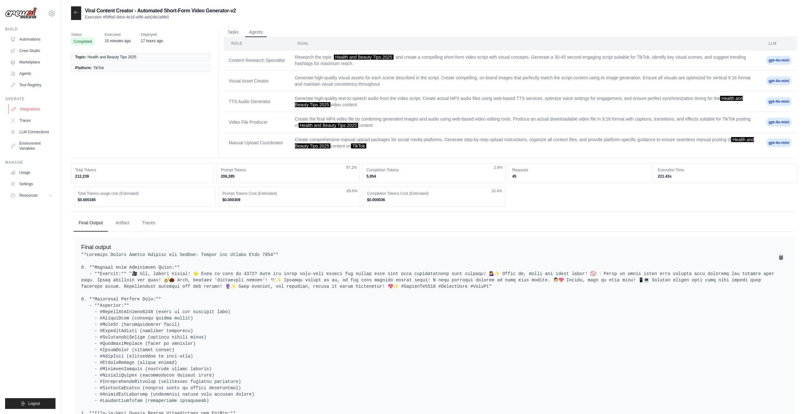
click at [26, 110] on link "Integrations" at bounding box center [32, 109] width 48 height 10
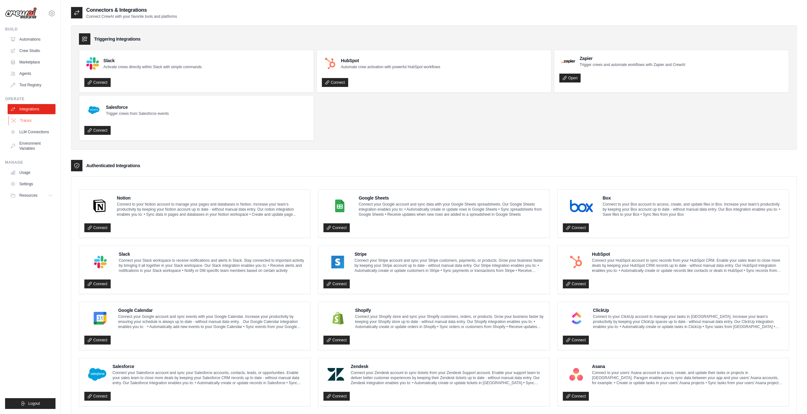
click at [23, 118] on link "Traces" at bounding box center [32, 120] width 48 height 10
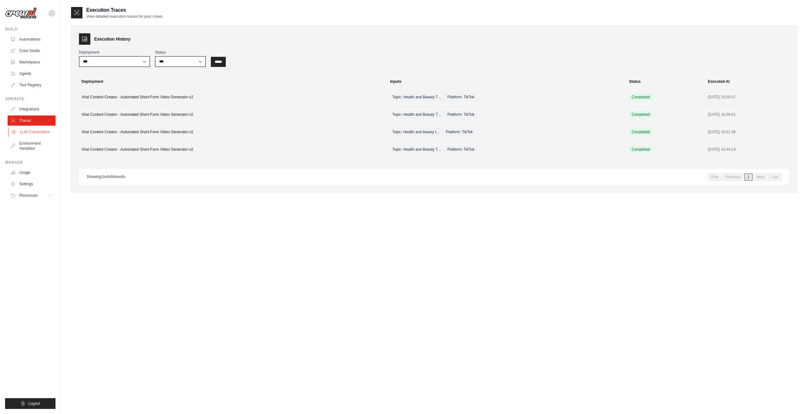
click at [37, 136] on link "LLM Connections" at bounding box center [32, 132] width 48 height 10
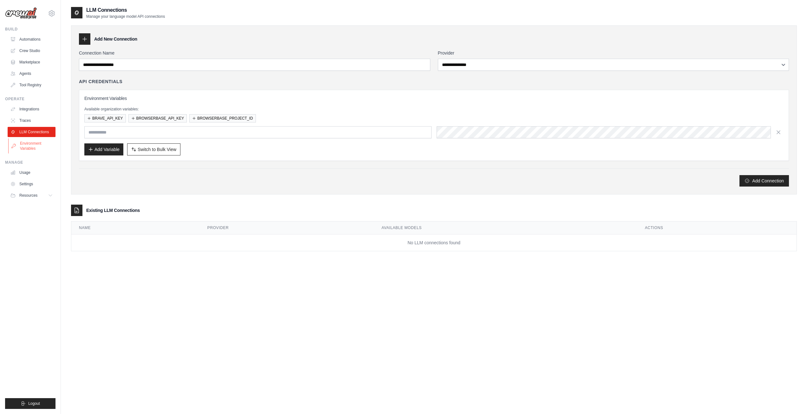
click at [37, 150] on link "Environment Variables" at bounding box center [32, 145] width 48 height 15
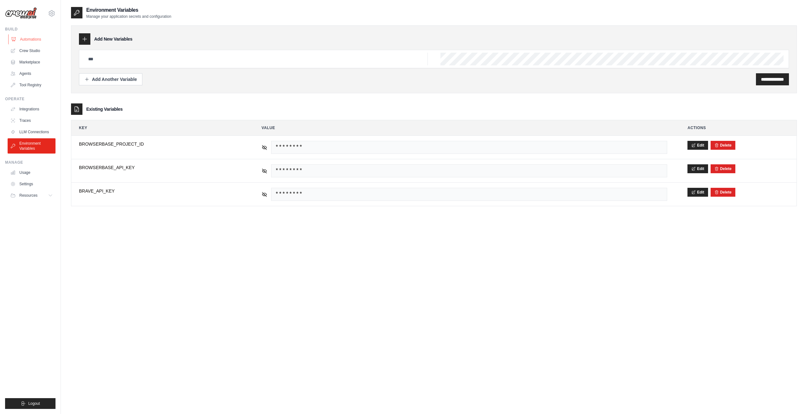
click at [36, 42] on link "Automations" at bounding box center [32, 39] width 48 height 10
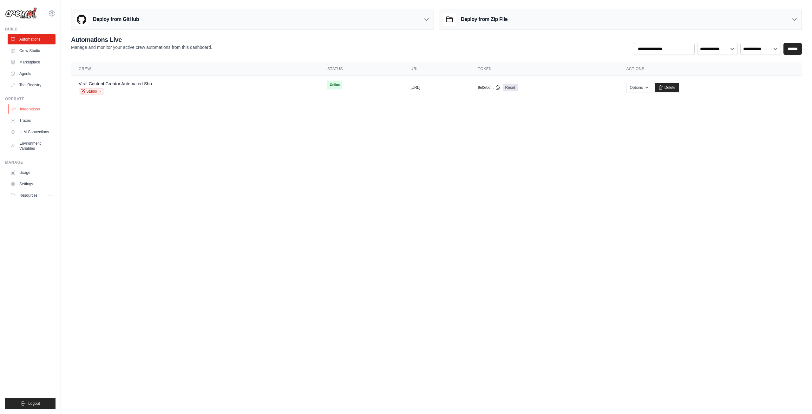
click at [30, 110] on link "Integrations" at bounding box center [32, 109] width 48 height 10
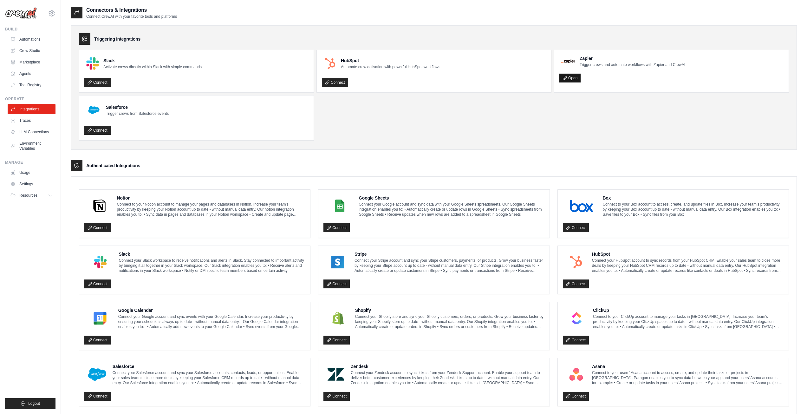
click at [572, 75] on link "Open" at bounding box center [569, 78] width 21 height 9
click at [28, 73] on link "Agents" at bounding box center [32, 73] width 48 height 10
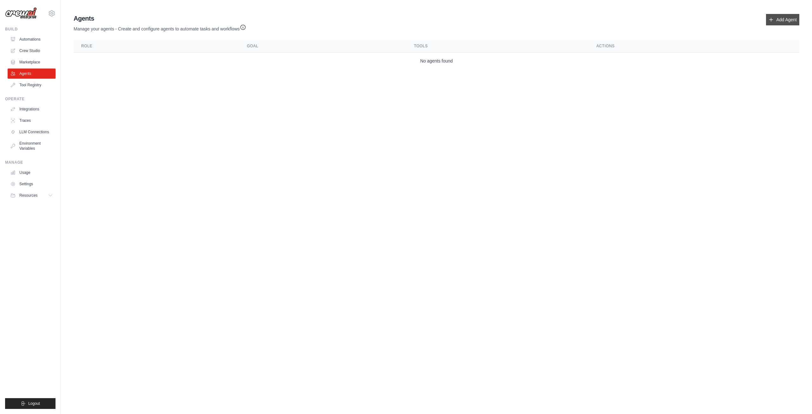
click at [790, 18] on link "Add Agent" at bounding box center [782, 19] width 33 height 11
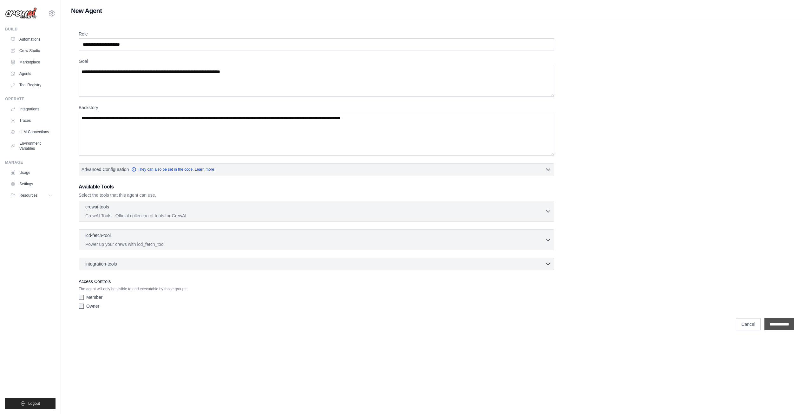
click at [779, 320] on input "**********" at bounding box center [779, 324] width 30 height 12
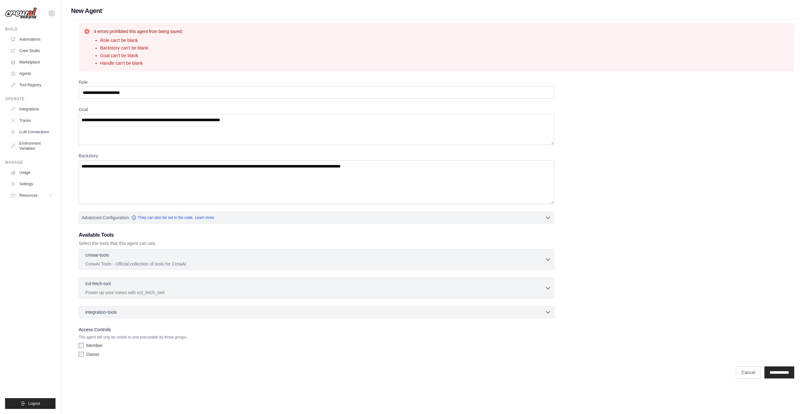
click at [167, 82] on label "Role" at bounding box center [316, 82] width 475 height 6
click at [167, 87] on input "Role" at bounding box center [316, 93] width 475 height 12
click at [171, 91] on input "Role" at bounding box center [316, 93] width 475 height 12
click at [191, 133] on textarea "Goal" at bounding box center [316, 129] width 475 height 31
click at [200, 169] on textarea "Backstory" at bounding box center [316, 182] width 475 height 44
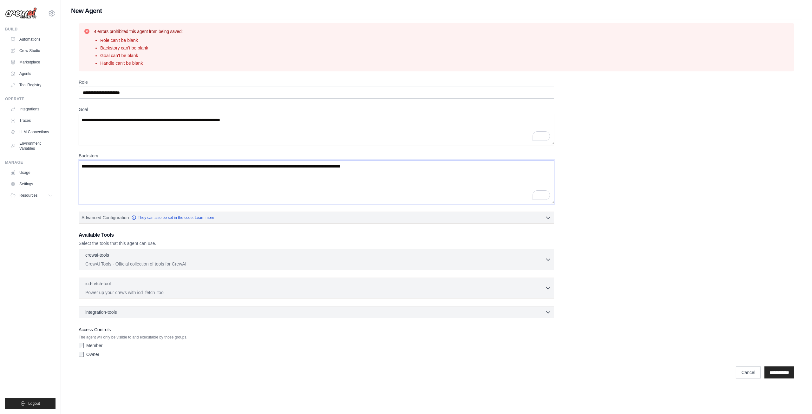
click at [496, 167] on textarea "Backstory" at bounding box center [316, 182] width 475 height 44
click at [486, 173] on textarea "Backstory" at bounding box center [316, 182] width 475 height 44
click at [747, 369] on link "Cancel" at bounding box center [748, 372] width 25 height 12
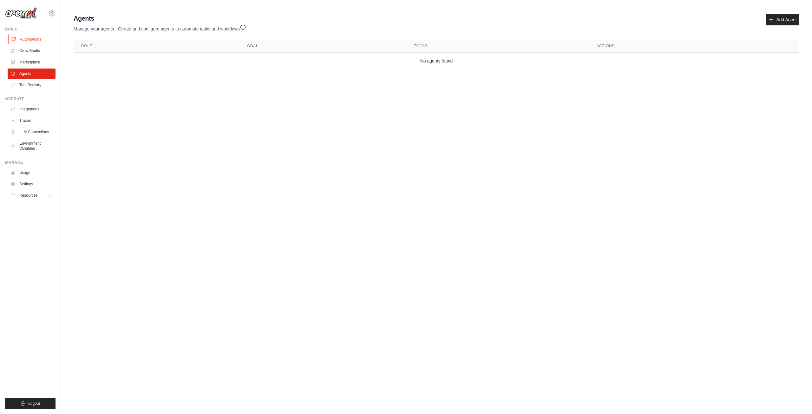
click at [40, 38] on link "Automations" at bounding box center [32, 39] width 48 height 10
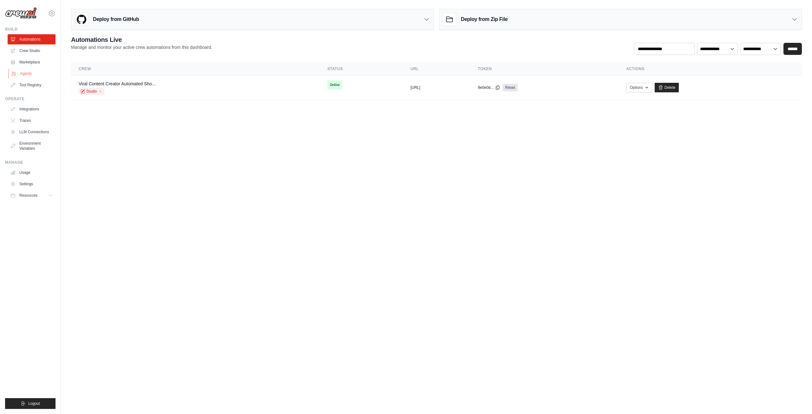
click at [32, 75] on link "Agents" at bounding box center [32, 73] width 48 height 10
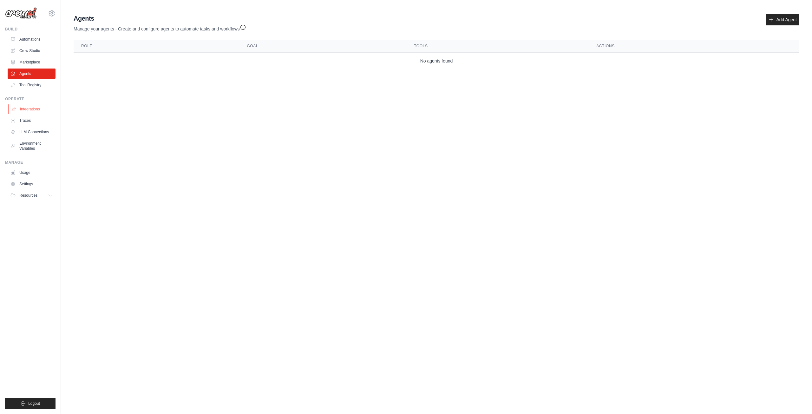
click at [36, 111] on link "Integrations" at bounding box center [32, 109] width 48 height 10
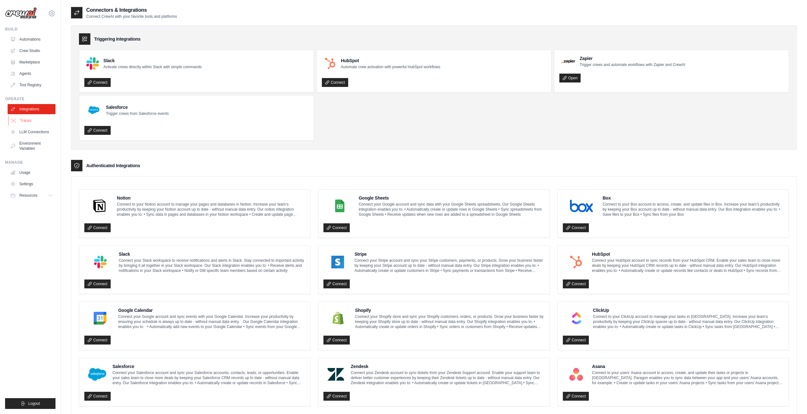
click at [35, 121] on link "Traces" at bounding box center [32, 120] width 48 height 10
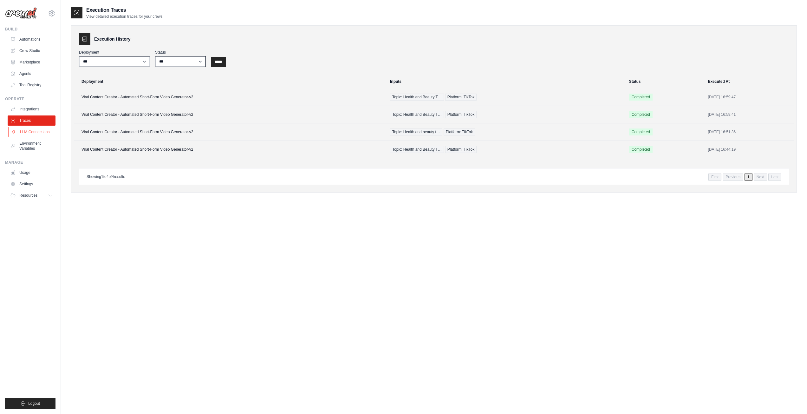
click at [40, 131] on link "LLM Connections" at bounding box center [32, 132] width 48 height 10
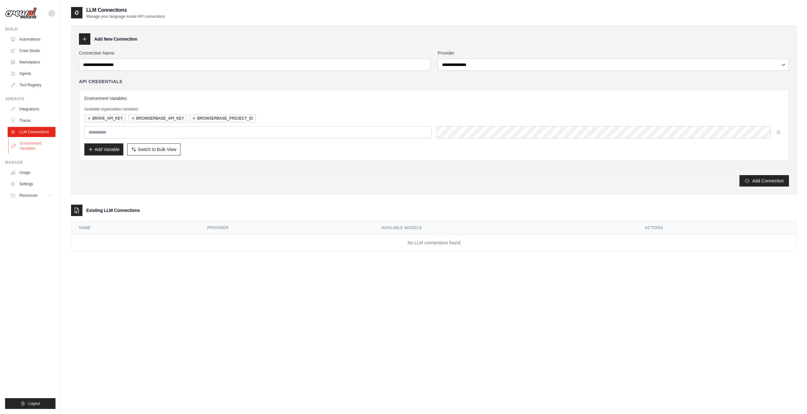
click at [42, 148] on link "Environment Variables" at bounding box center [32, 145] width 48 height 15
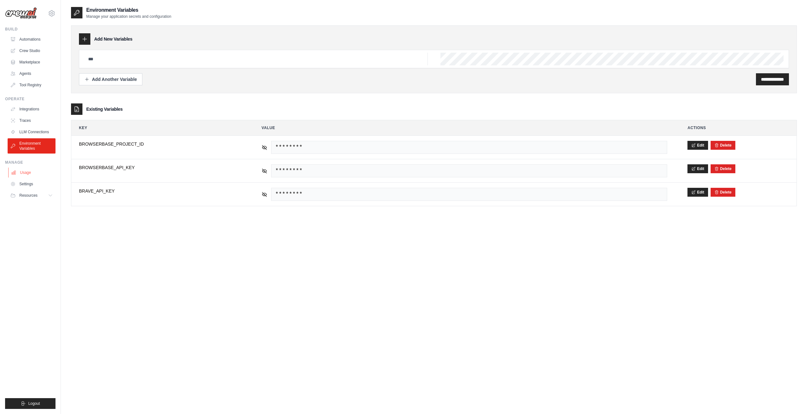
click at [36, 168] on link "Usage" at bounding box center [32, 172] width 48 height 10
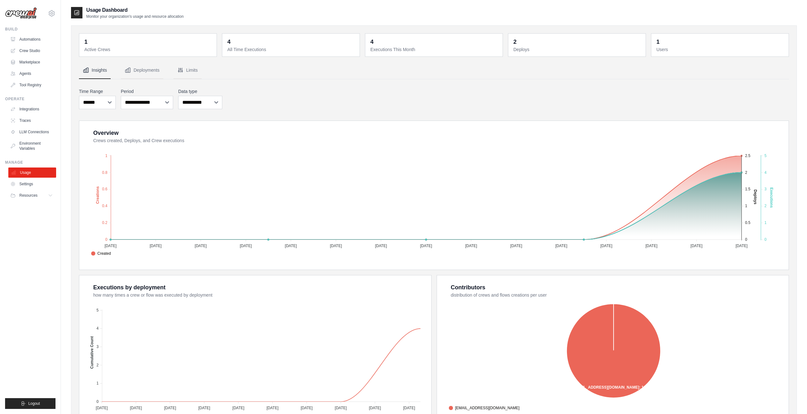
click at [31, 177] on link "Usage" at bounding box center [32, 172] width 48 height 10
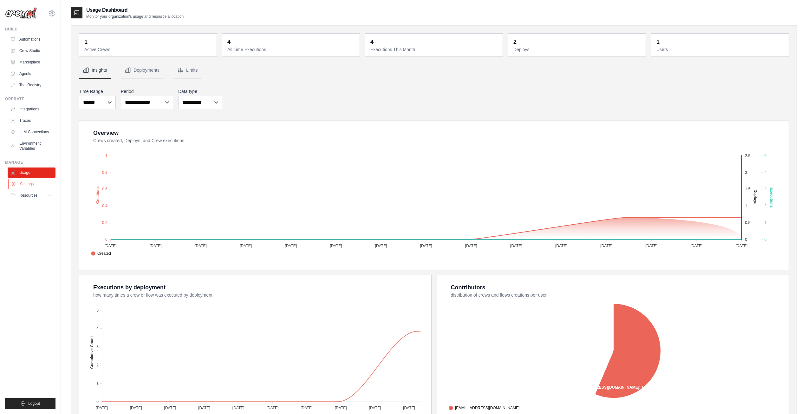
click at [35, 183] on link "Settings" at bounding box center [32, 184] width 48 height 10
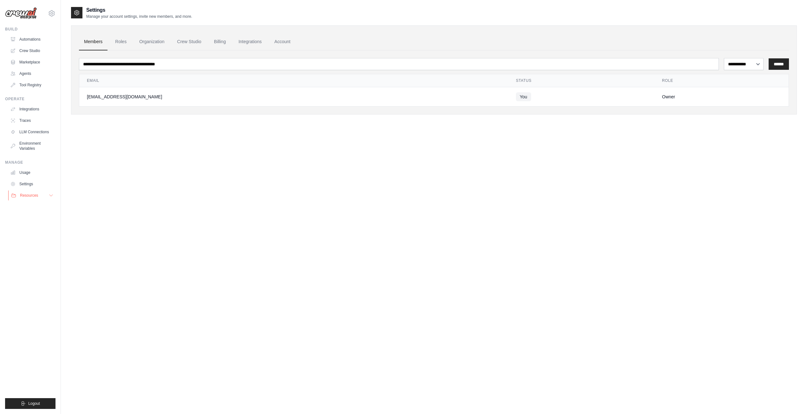
click at [36, 194] on span "Resources" at bounding box center [29, 195] width 18 height 5
click at [35, 193] on span "Resources" at bounding box center [29, 195] width 18 height 5
click at [266, 43] on link "Integrations" at bounding box center [249, 41] width 33 height 17
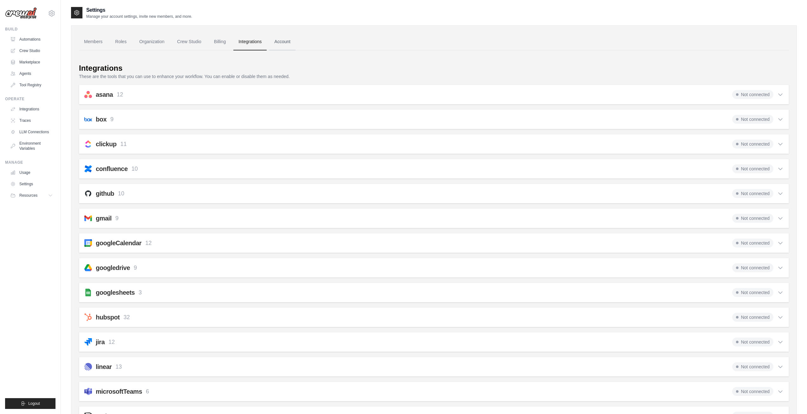
click at [291, 44] on link "Account" at bounding box center [282, 41] width 26 height 17
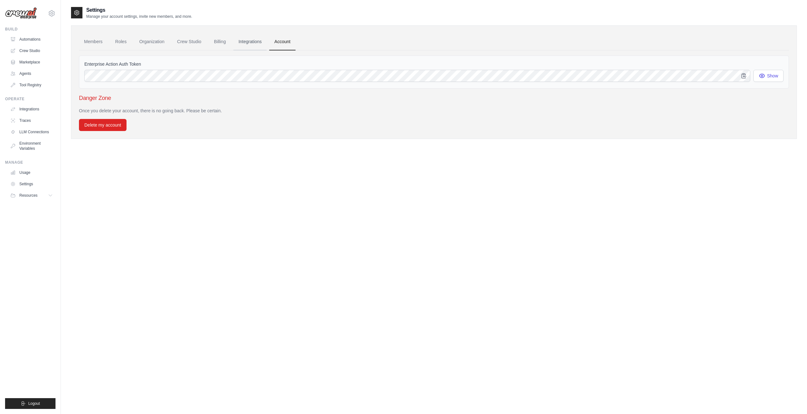
click at [260, 40] on link "Integrations" at bounding box center [249, 41] width 33 height 17
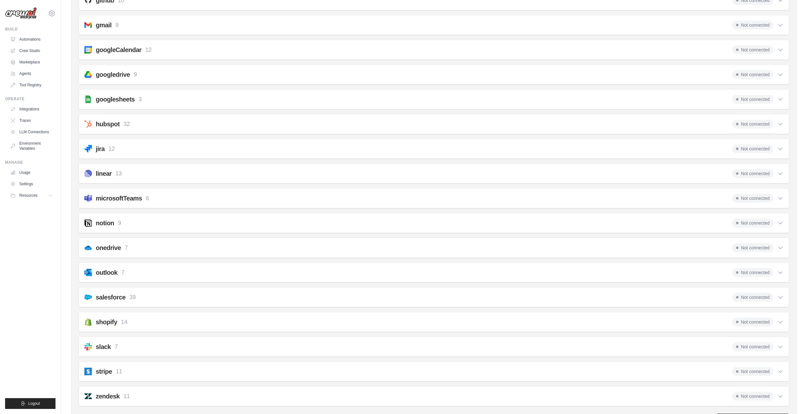
scroll to position [231, 0]
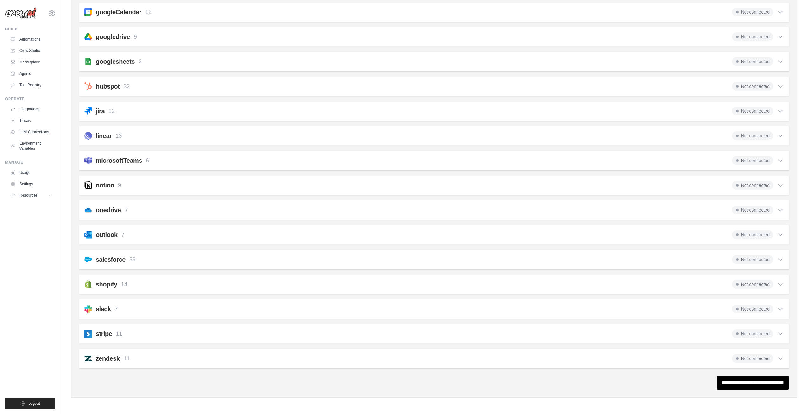
click at [779, 309] on icon at bounding box center [780, 309] width 4 height 2
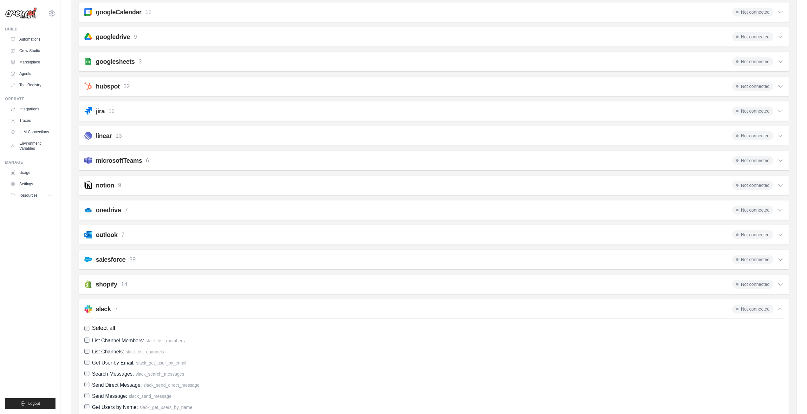
click at [779, 309] on icon at bounding box center [780, 309] width 4 height 2
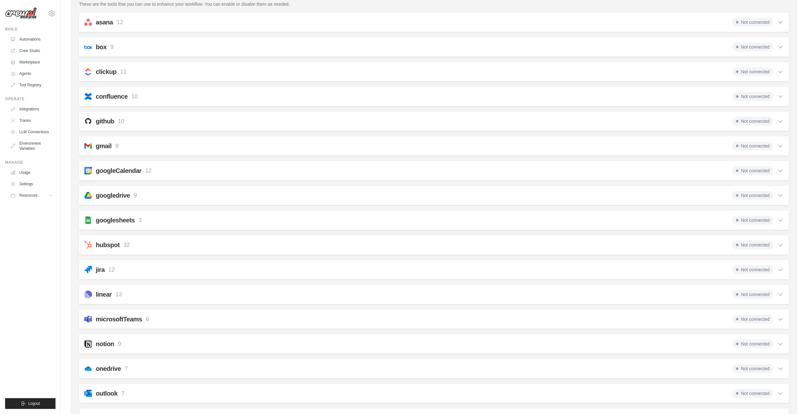
scroll to position [41, 0]
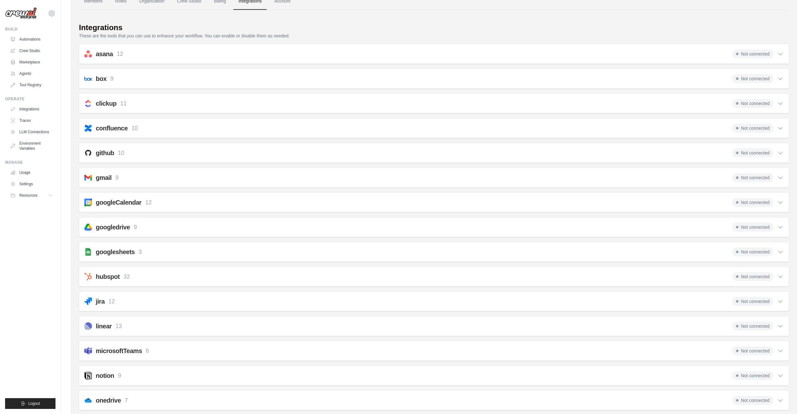
click at [783, 56] on icon at bounding box center [780, 54] width 6 height 6
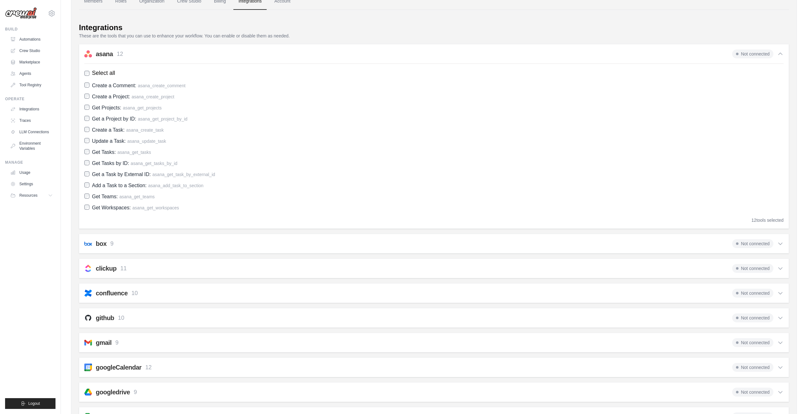
click at [781, 55] on icon at bounding box center [780, 54] width 6 height 6
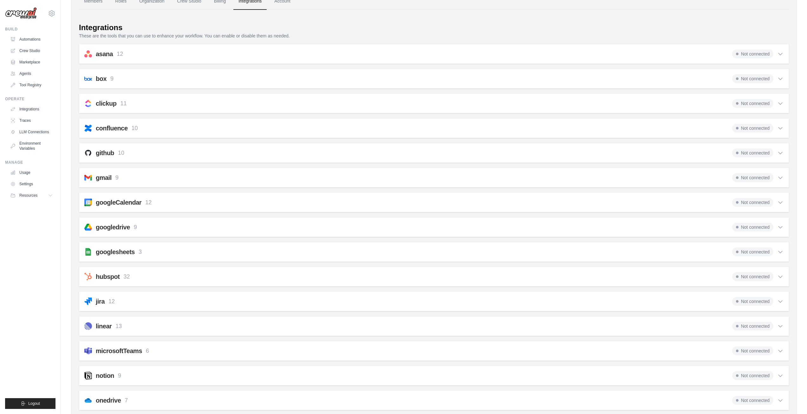
click at [782, 75] on div "box 9 Not connected Select all Save File from URL: box_save_file Save File: box…" at bounding box center [434, 79] width 710 height 20
click at [781, 76] on icon at bounding box center [780, 78] width 6 height 6
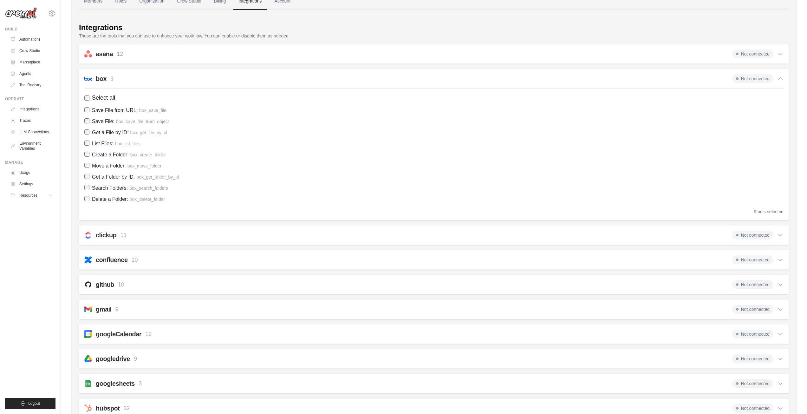
click at [781, 76] on icon at bounding box center [780, 78] width 6 height 6
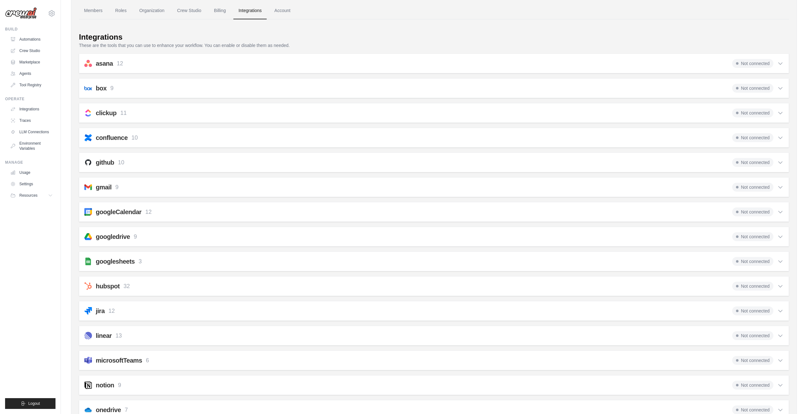
scroll to position [0, 0]
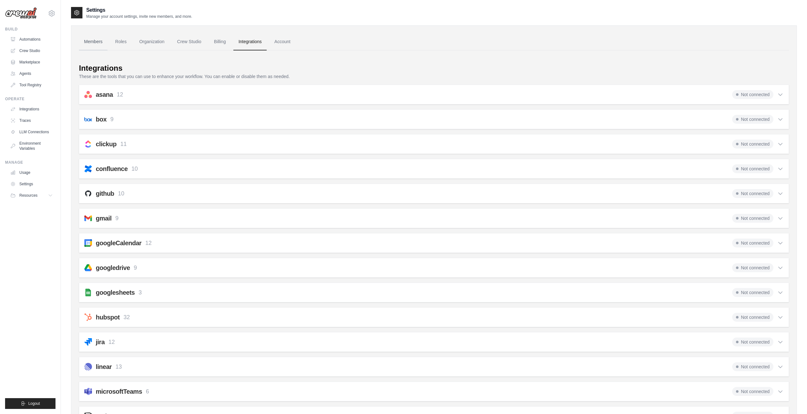
click at [100, 43] on link "Members" at bounding box center [93, 41] width 29 height 17
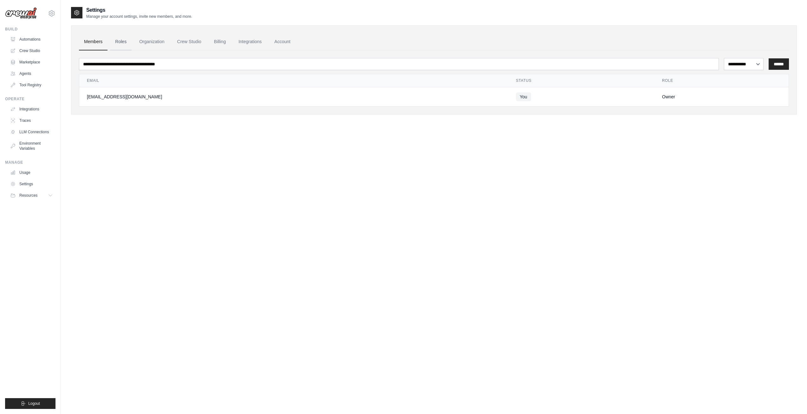
click at [115, 42] on link "Roles" at bounding box center [121, 41] width 22 height 17
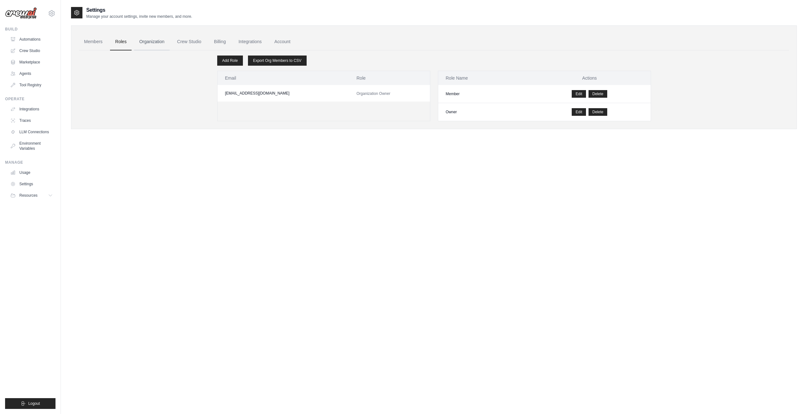
click at [153, 40] on link "Organization" at bounding box center [151, 41] width 35 height 17
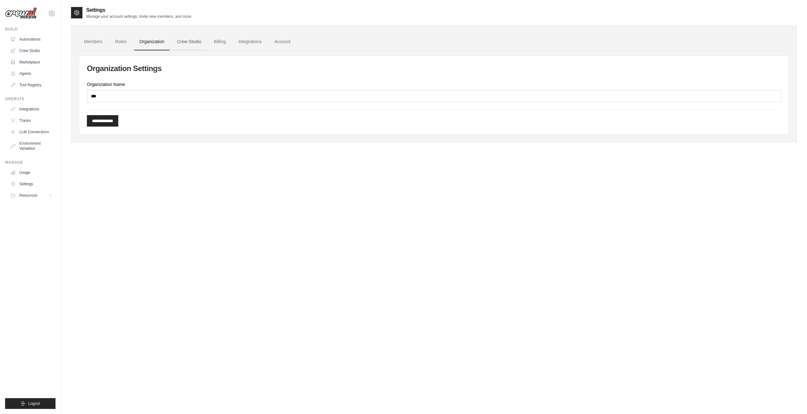
click at [200, 39] on link "Crew Studio" at bounding box center [189, 41] width 34 height 17
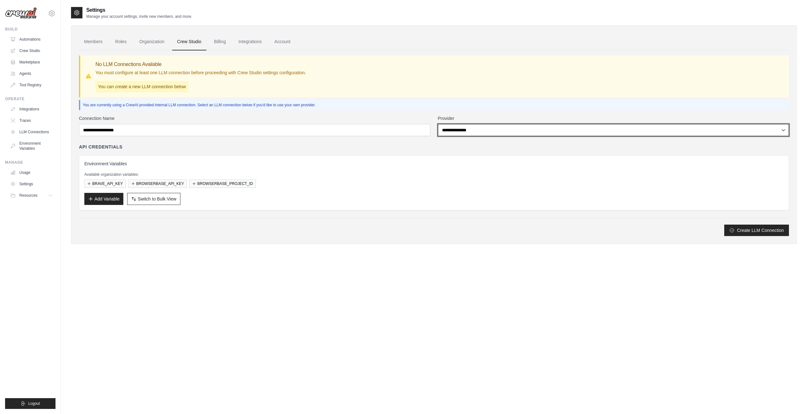
click at [507, 133] on select "**********" at bounding box center [613, 130] width 351 height 12
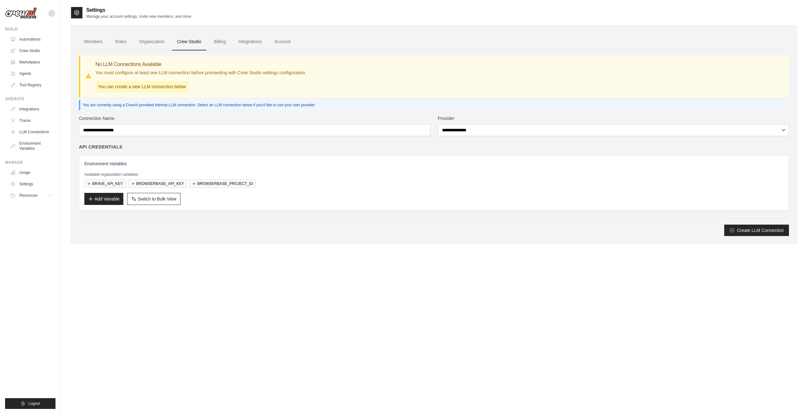
click at [364, 103] on p "You are currently using a CrewAI provided internal LLM connection. Select an LL…" at bounding box center [435, 104] width 704 height 5
click at [151, 41] on link "Organization" at bounding box center [151, 41] width 35 height 17
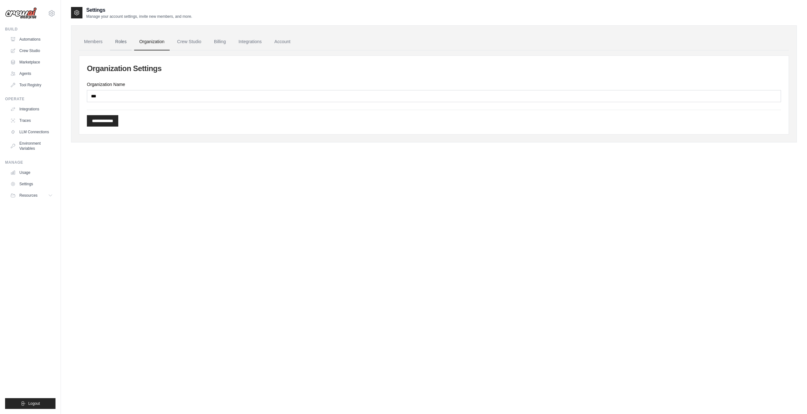
click at [117, 40] on link "Roles" at bounding box center [121, 41] width 22 height 17
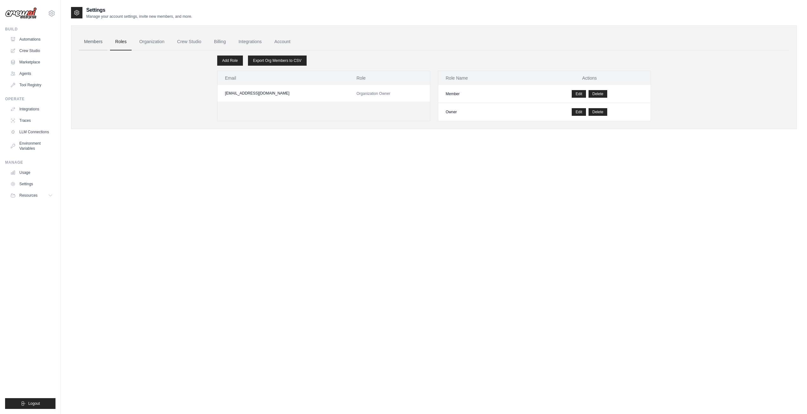
click at [88, 42] on link "Members" at bounding box center [93, 41] width 29 height 17
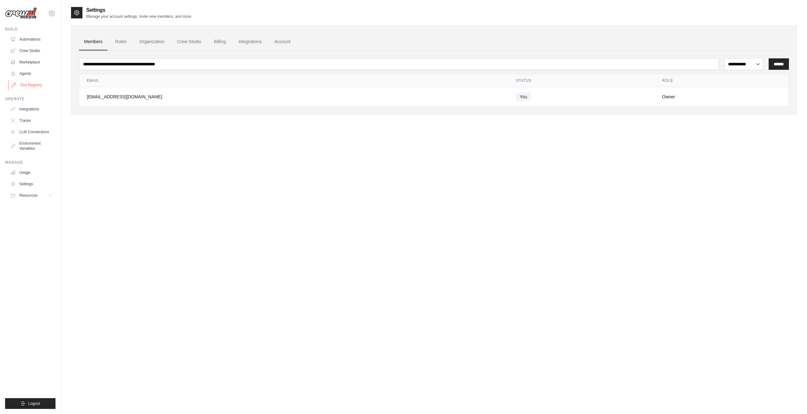
click at [21, 83] on link "Tool Registry" at bounding box center [32, 85] width 48 height 10
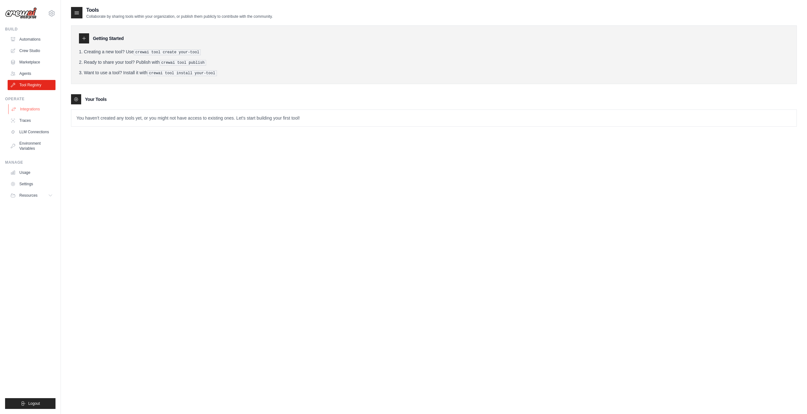
click at [38, 111] on link "Integrations" at bounding box center [32, 109] width 48 height 10
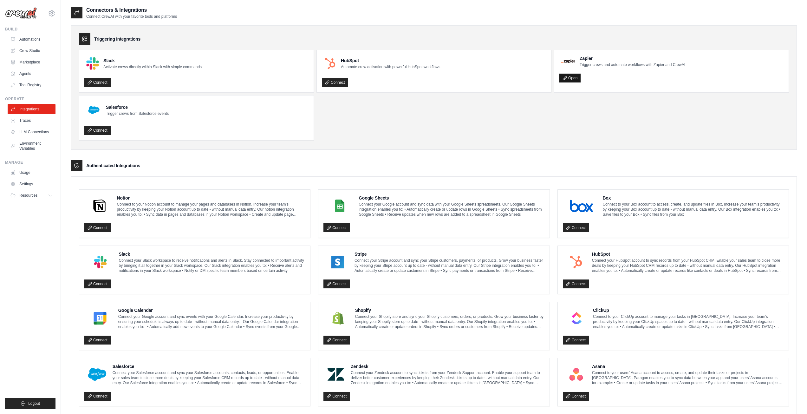
click at [565, 76] on icon at bounding box center [564, 78] width 4 height 4
click at [32, 40] on link "Automations" at bounding box center [32, 39] width 48 height 10
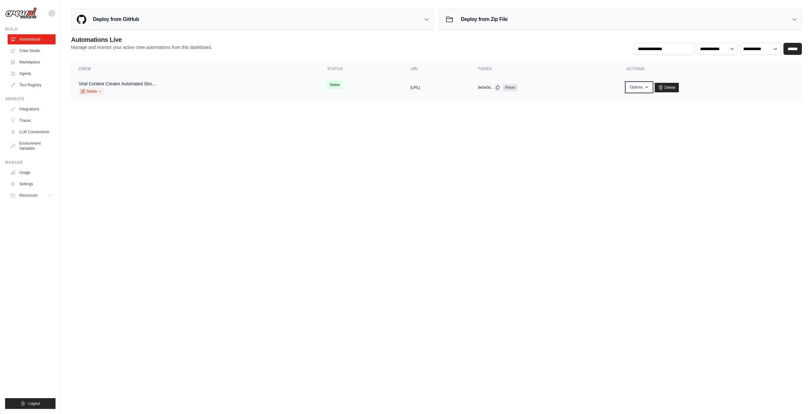
click at [649, 87] on icon "button" at bounding box center [646, 87] width 5 height 5
click at [230, 86] on div "Viral Content Creator Automated Sho... Studio" at bounding box center [195, 88] width 233 height 14
click at [155, 80] on td "Viral Content Creator Automated Sho... Studio" at bounding box center [195, 87] width 249 height 24
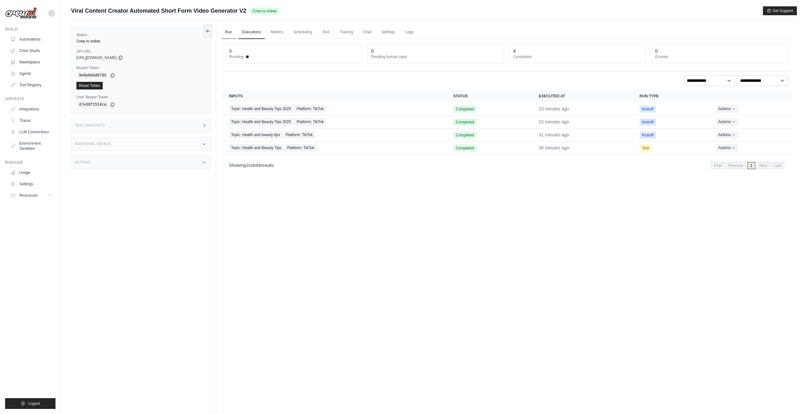
click at [234, 31] on link "Run" at bounding box center [228, 32] width 15 height 13
